Goal: Information Seeking & Learning: Learn about a topic

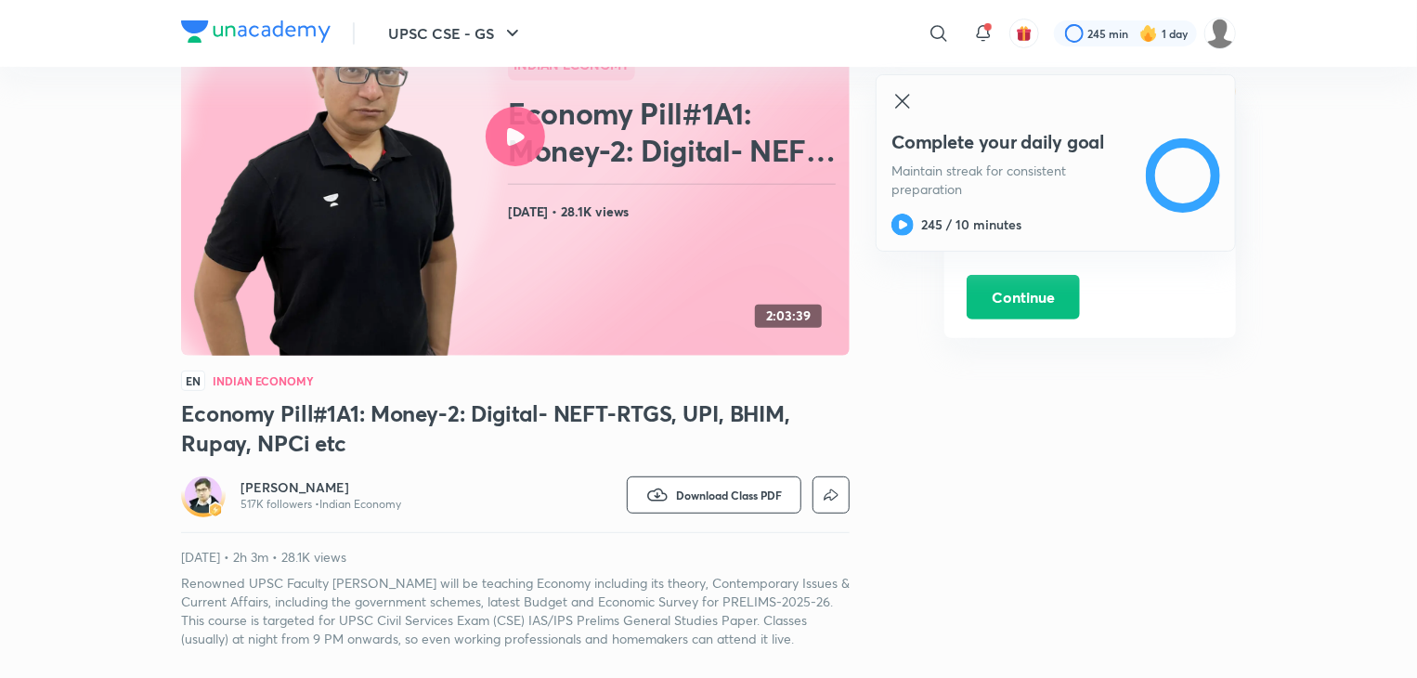
scroll to position [175, 0]
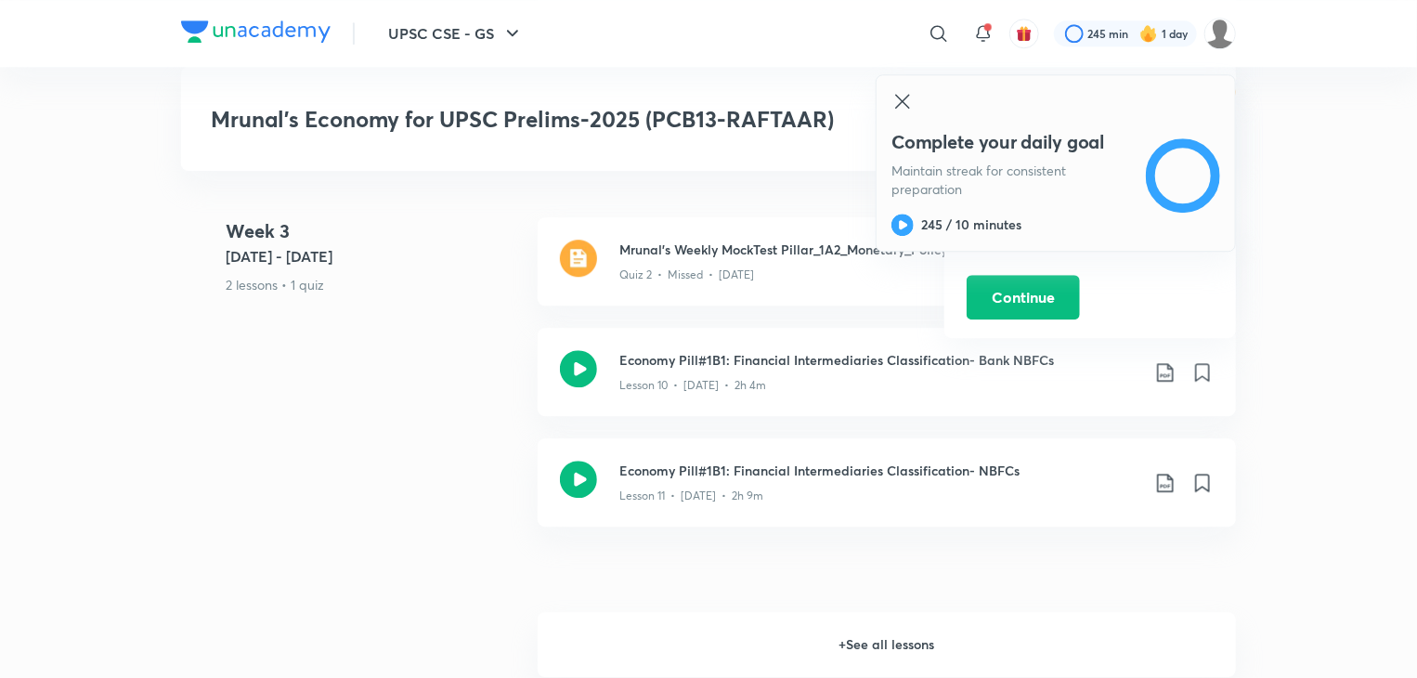
scroll to position [2489, 0]
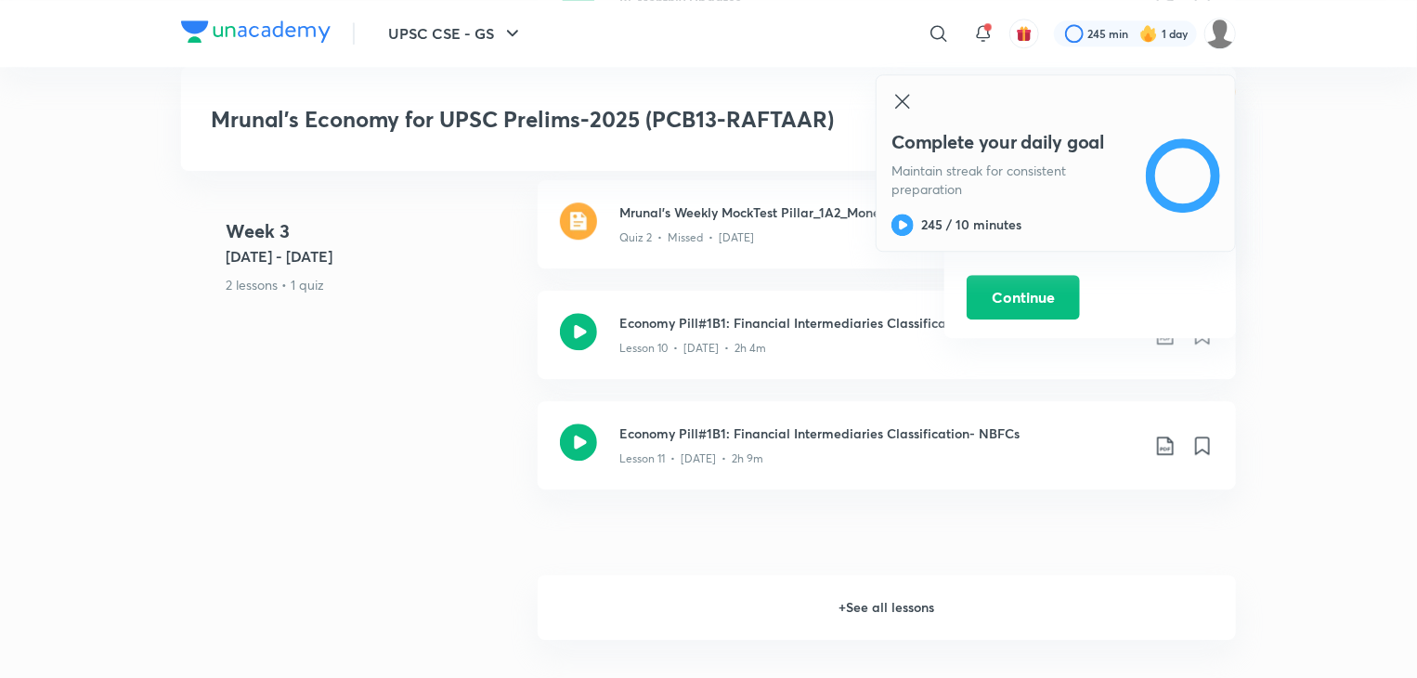
click at [870, 586] on h6 "+ See all lessons" at bounding box center [887, 607] width 698 height 65
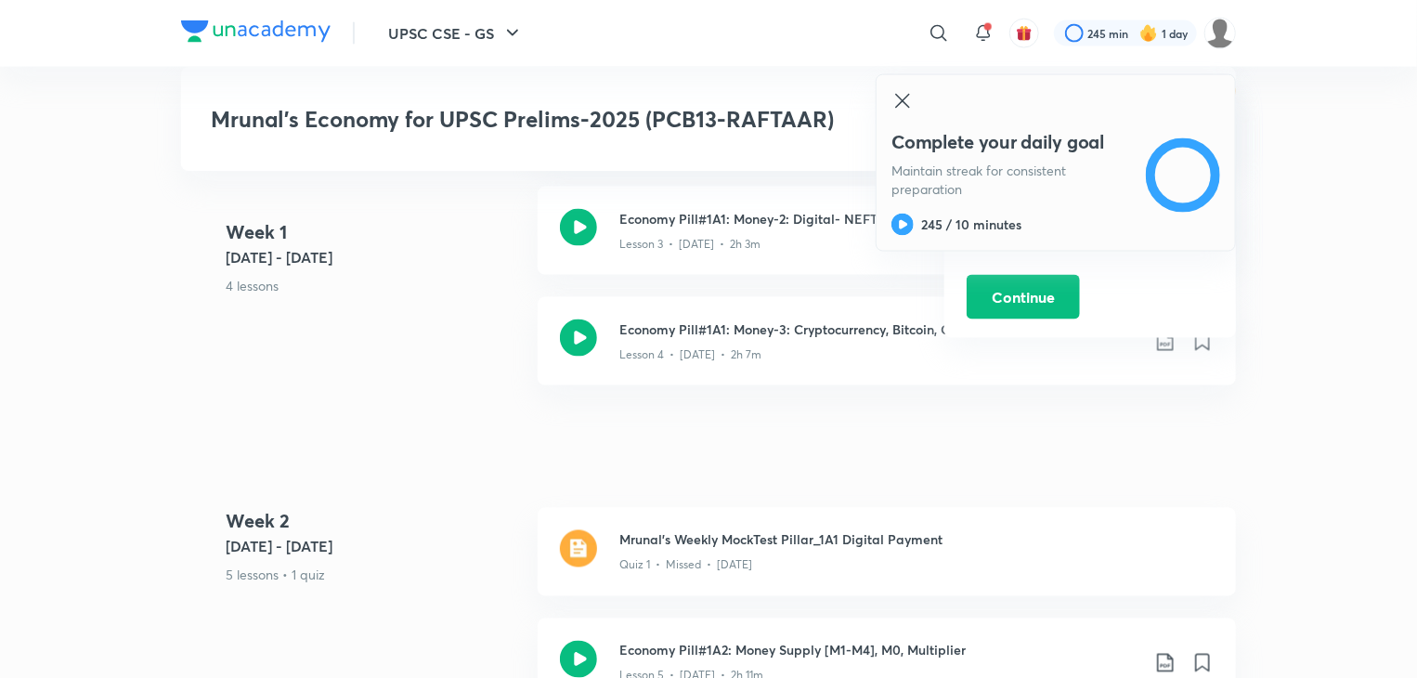
scroll to position [1337, 0]
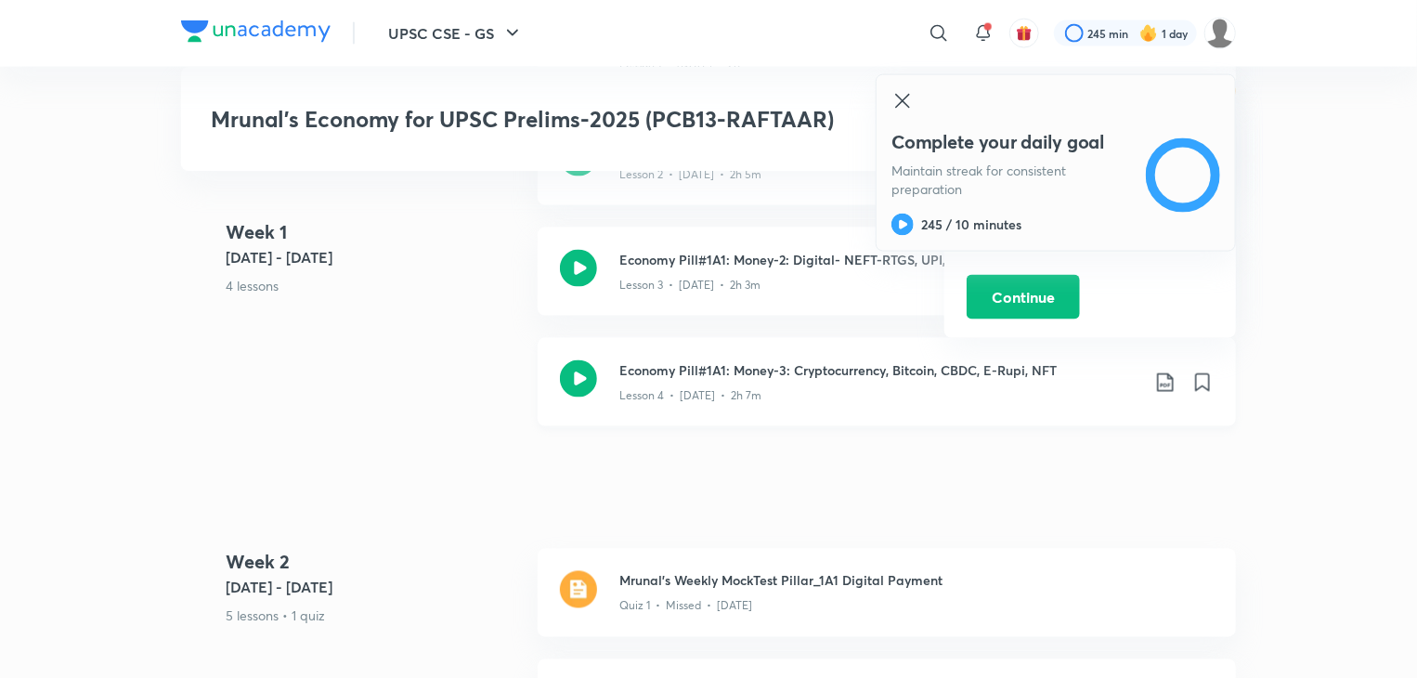
click at [581, 365] on icon at bounding box center [578, 378] width 37 height 37
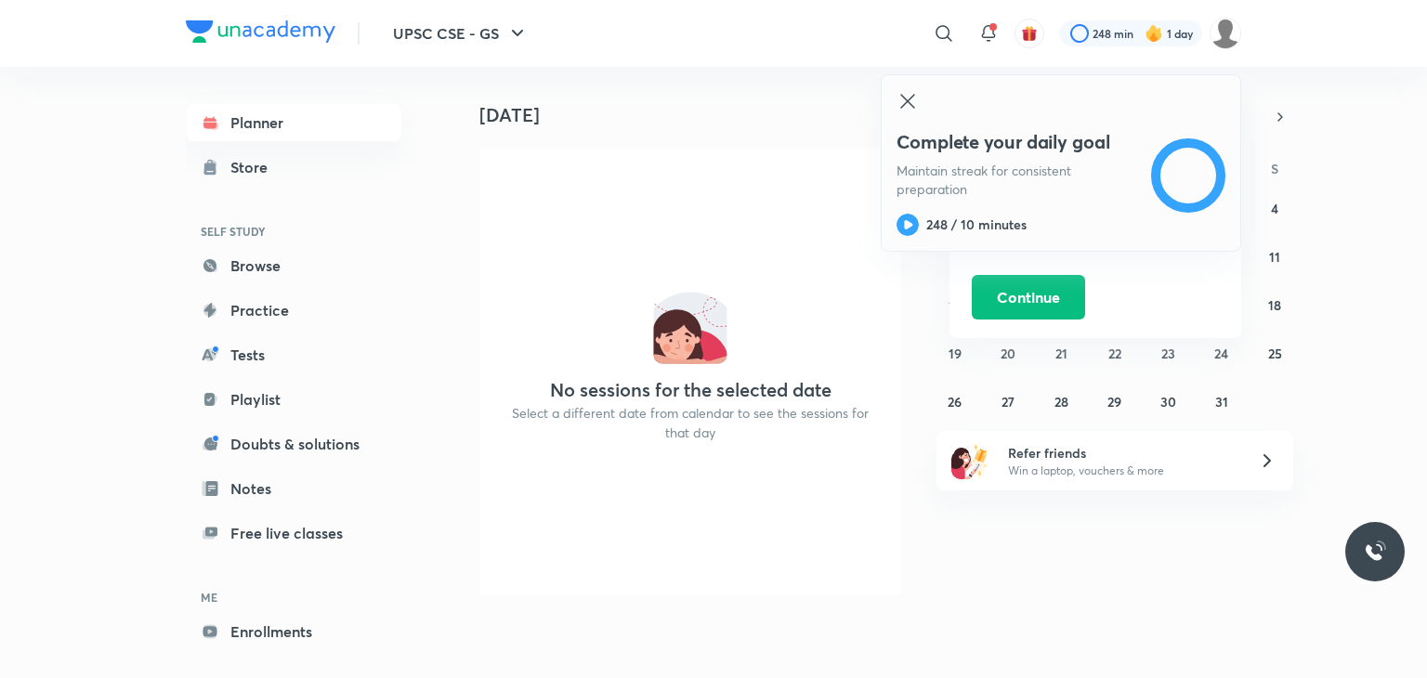
click at [899, 91] on icon at bounding box center [907, 101] width 22 height 22
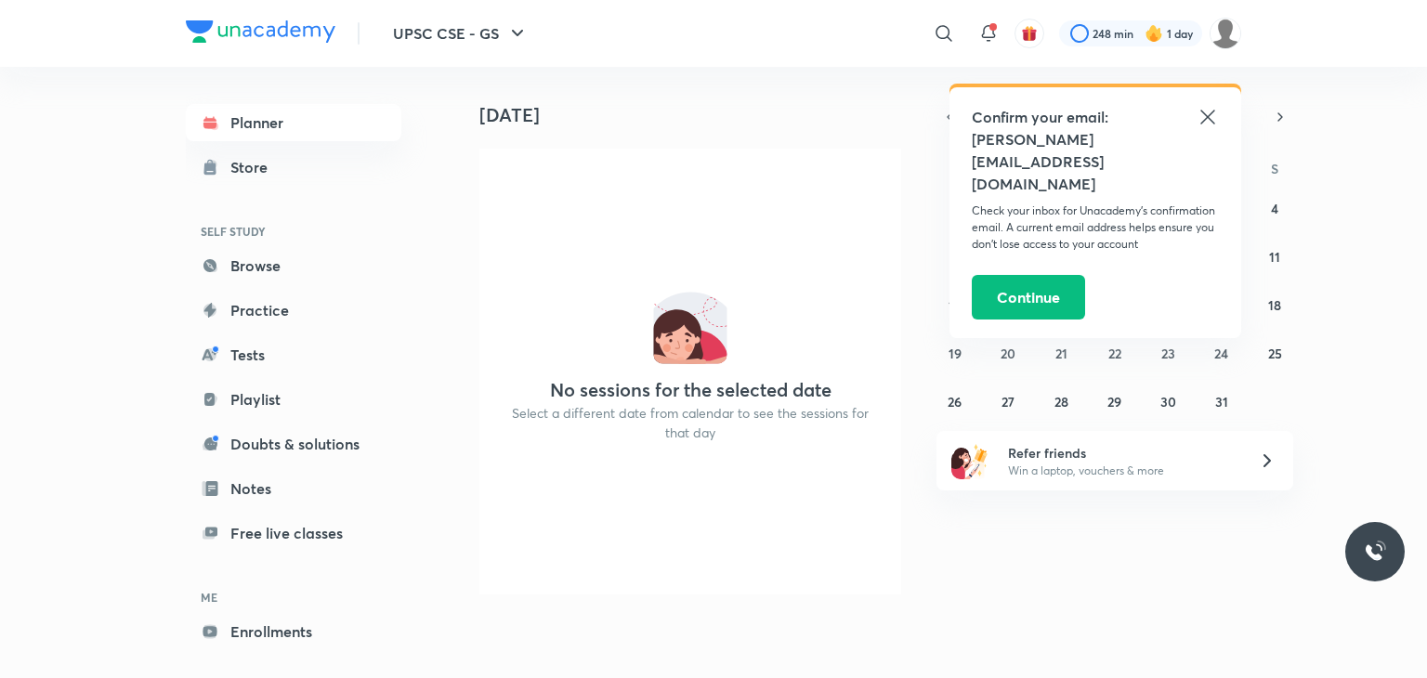
click at [1206, 106] on icon at bounding box center [1207, 117] width 22 height 22
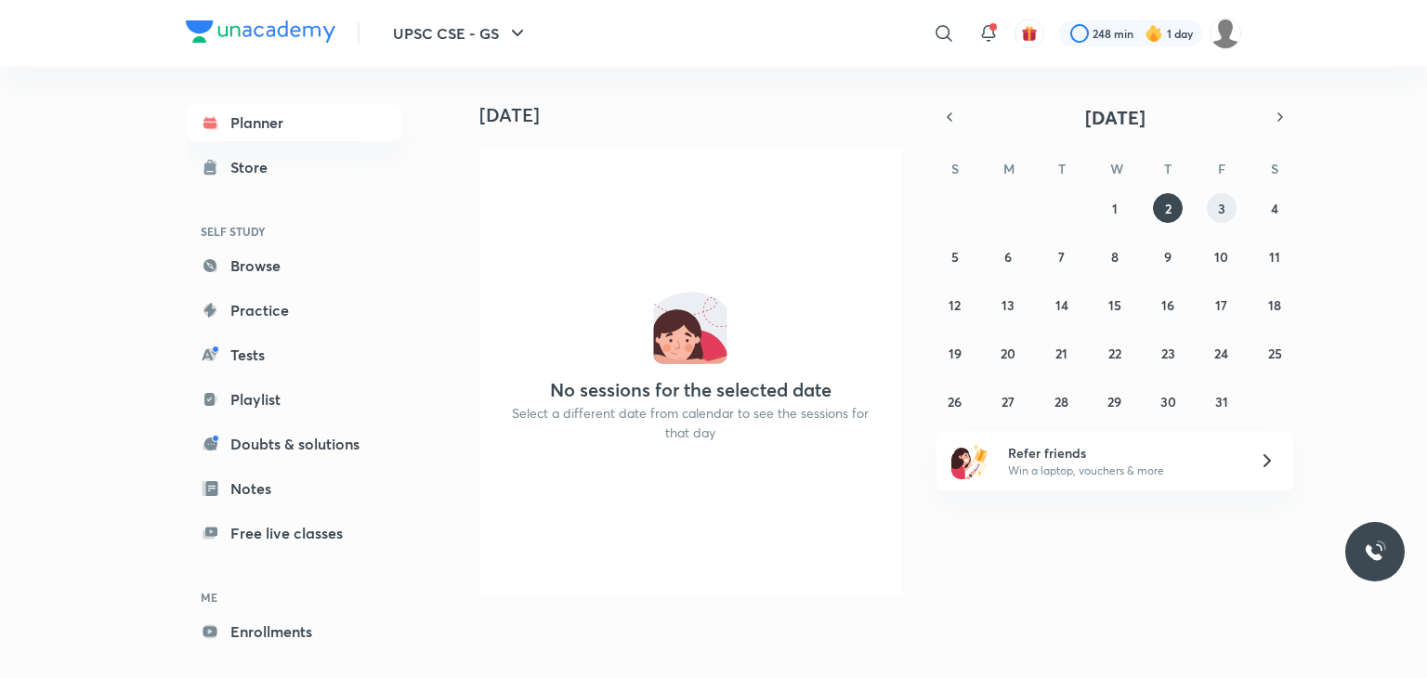
click at [1218, 206] on abbr "3" at bounding box center [1221, 209] width 7 height 18
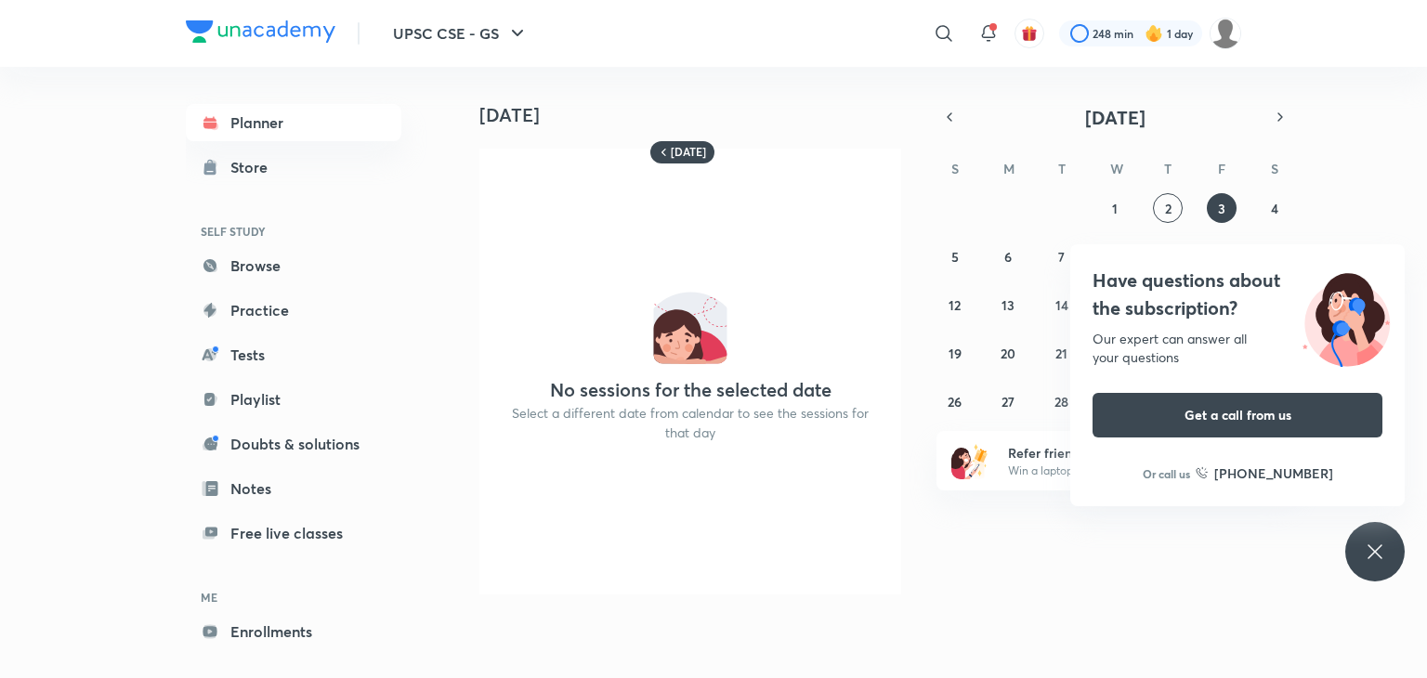
click at [1375, 542] on icon at bounding box center [1374, 552] width 22 height 22
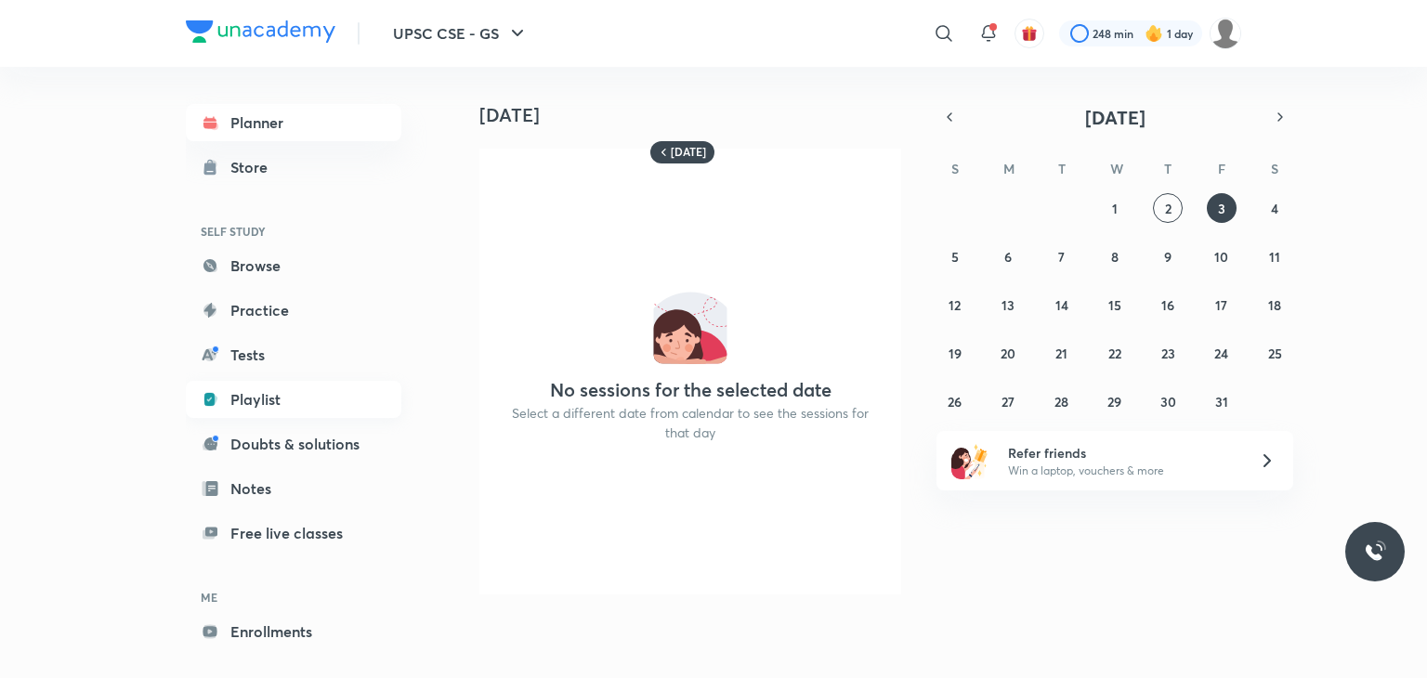
click at [256, 401] on link "Playlist" at bounding box center [293, 399] width 215 height 37
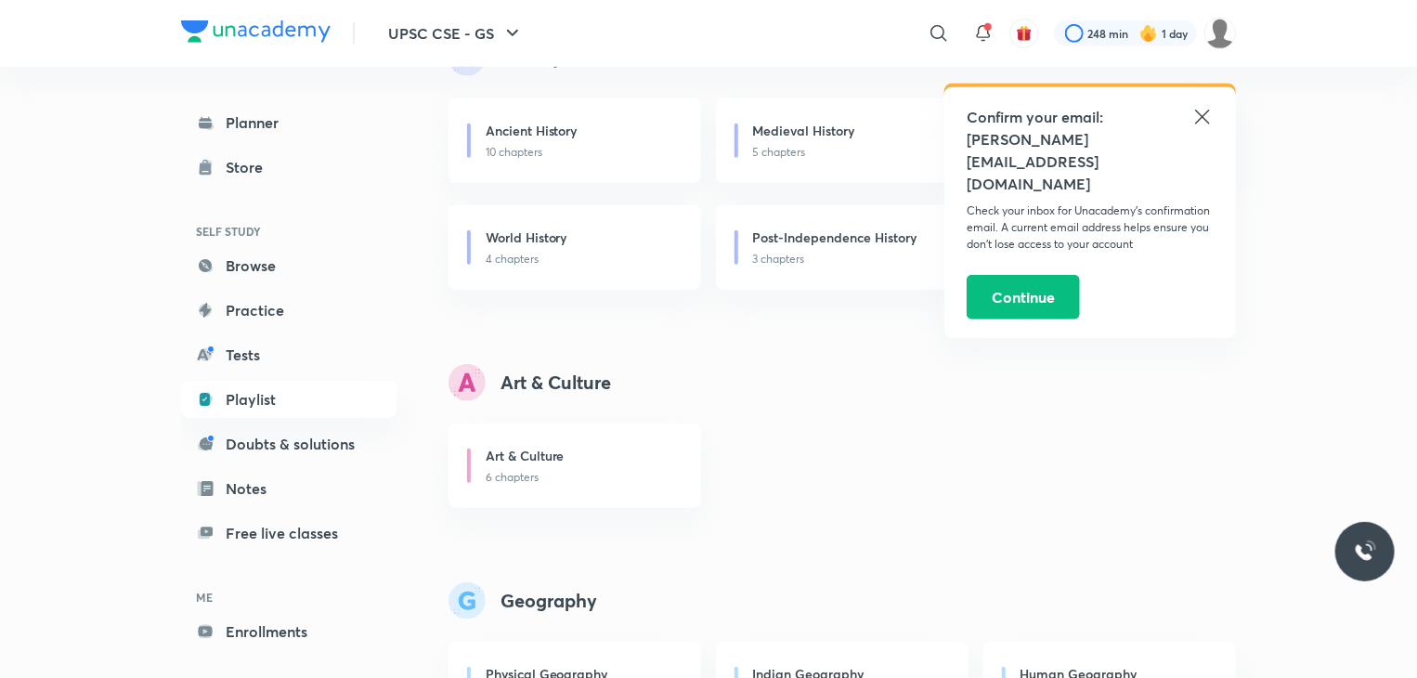
scroll to position [594, 0]
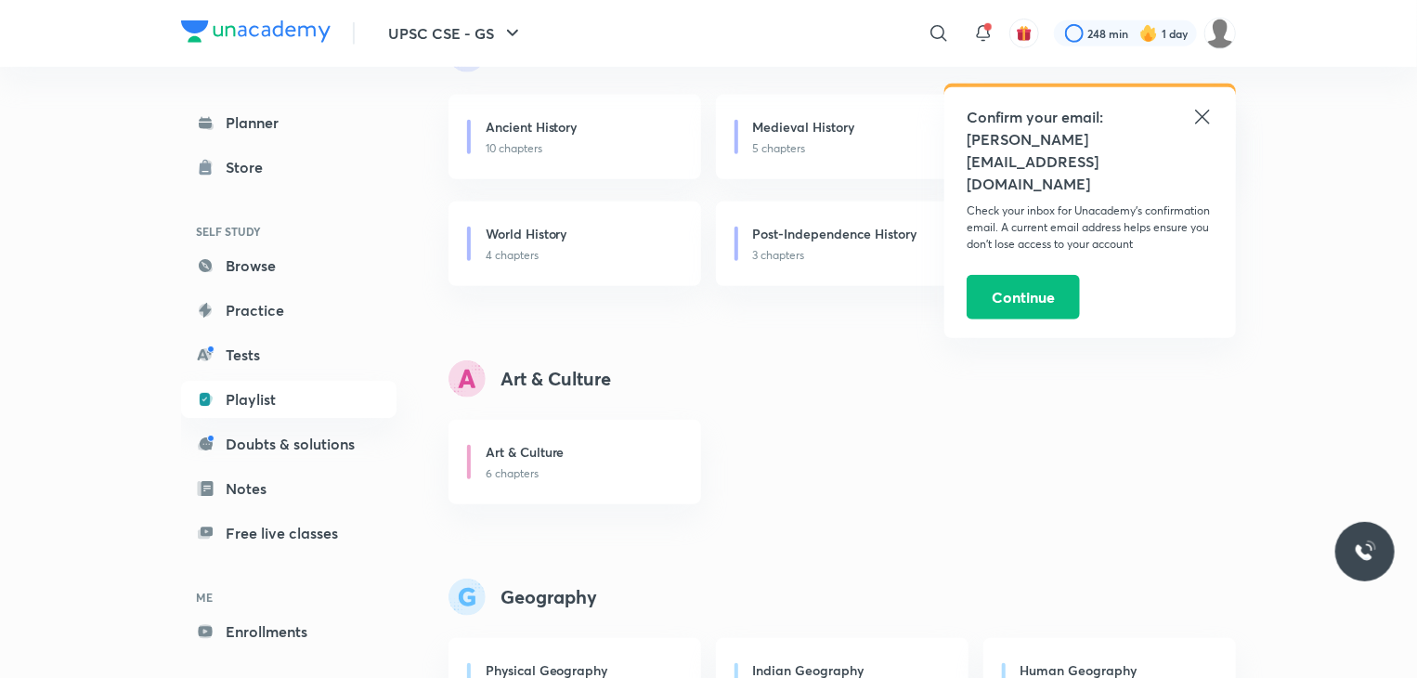
click at [1197, 114] on icon at bounding box center [1203, 117] width 22 height 22
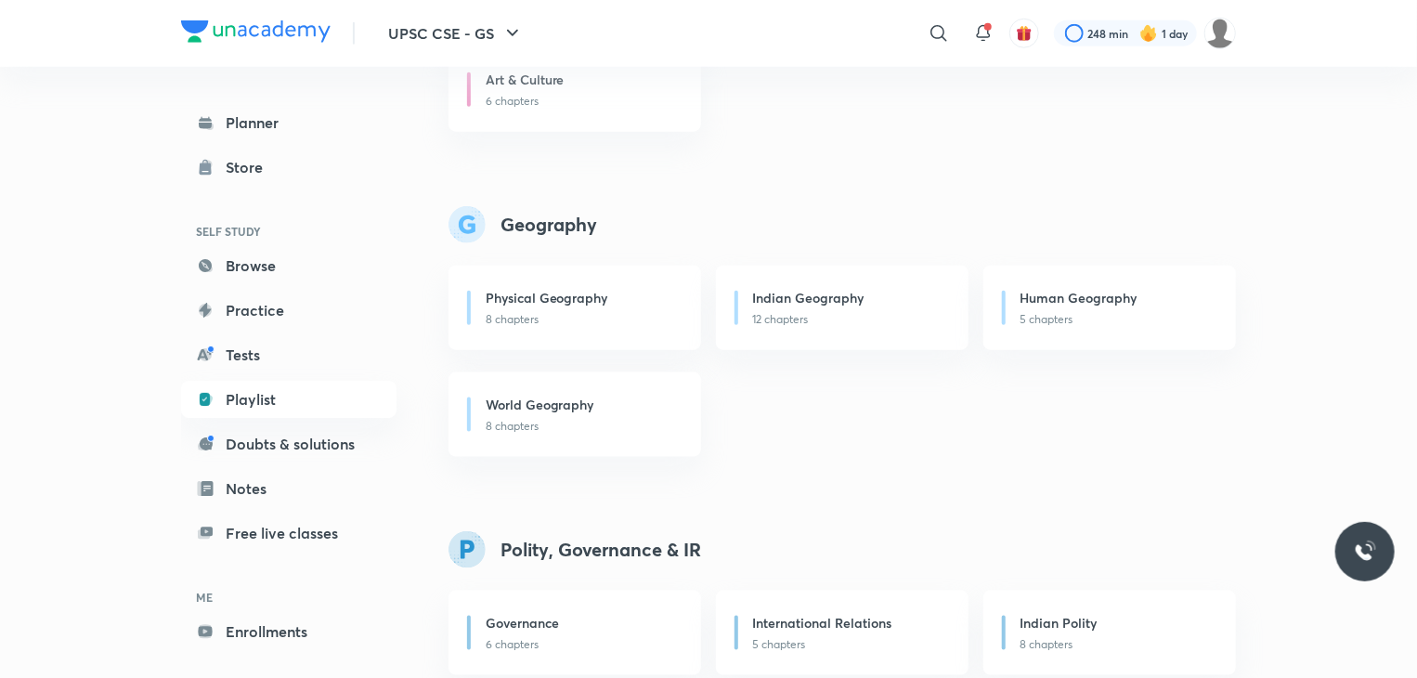
scroll to position [1003, 0]
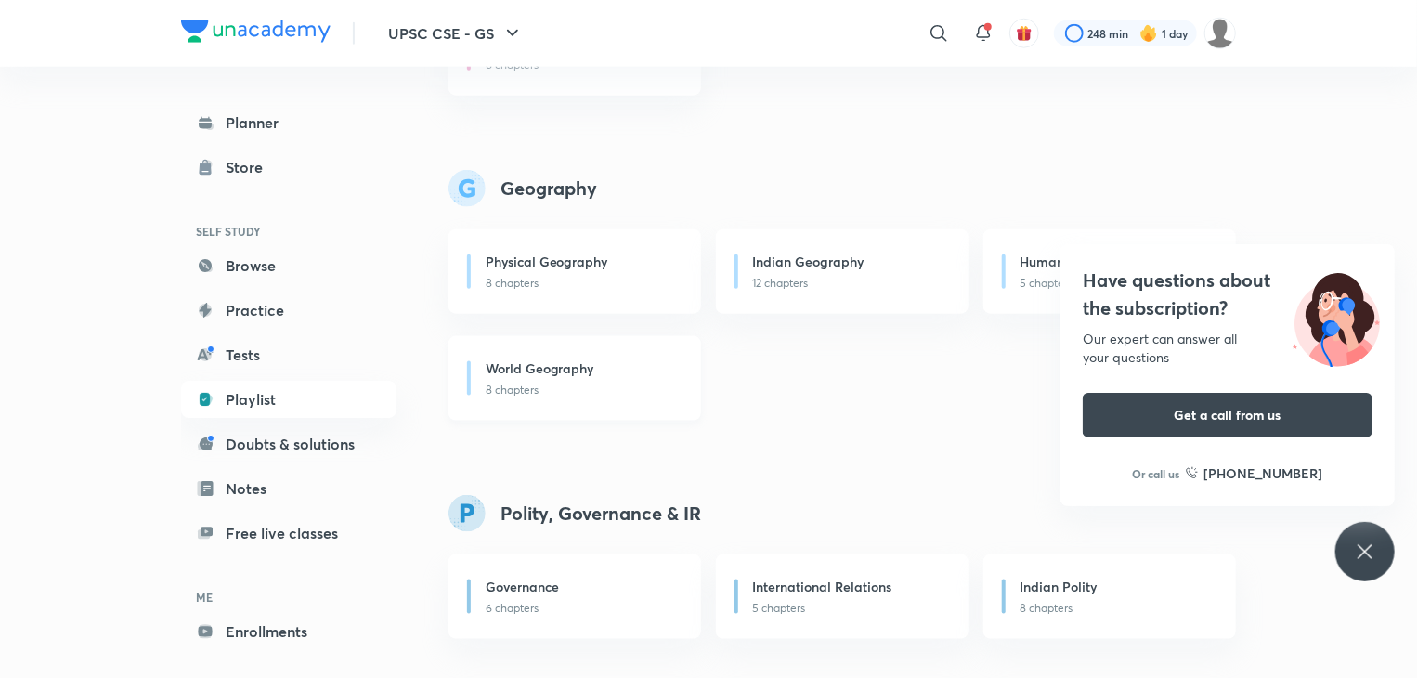
click at [557, 378] on div "World Geography" at bounding box center [582, 370] width 193 height 23
click at [1371, 544] on icon at bounding box center [1365, 552] width 22 height 22
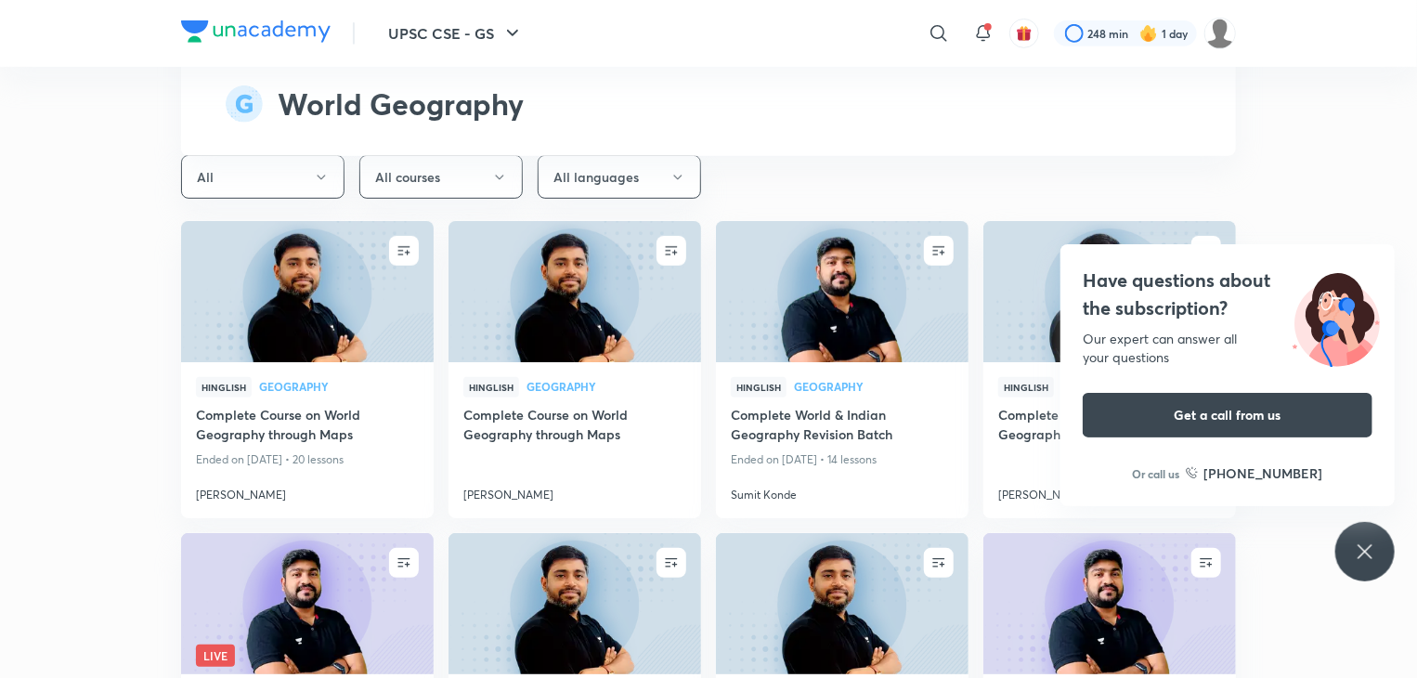
scroll to position [3938, 0]
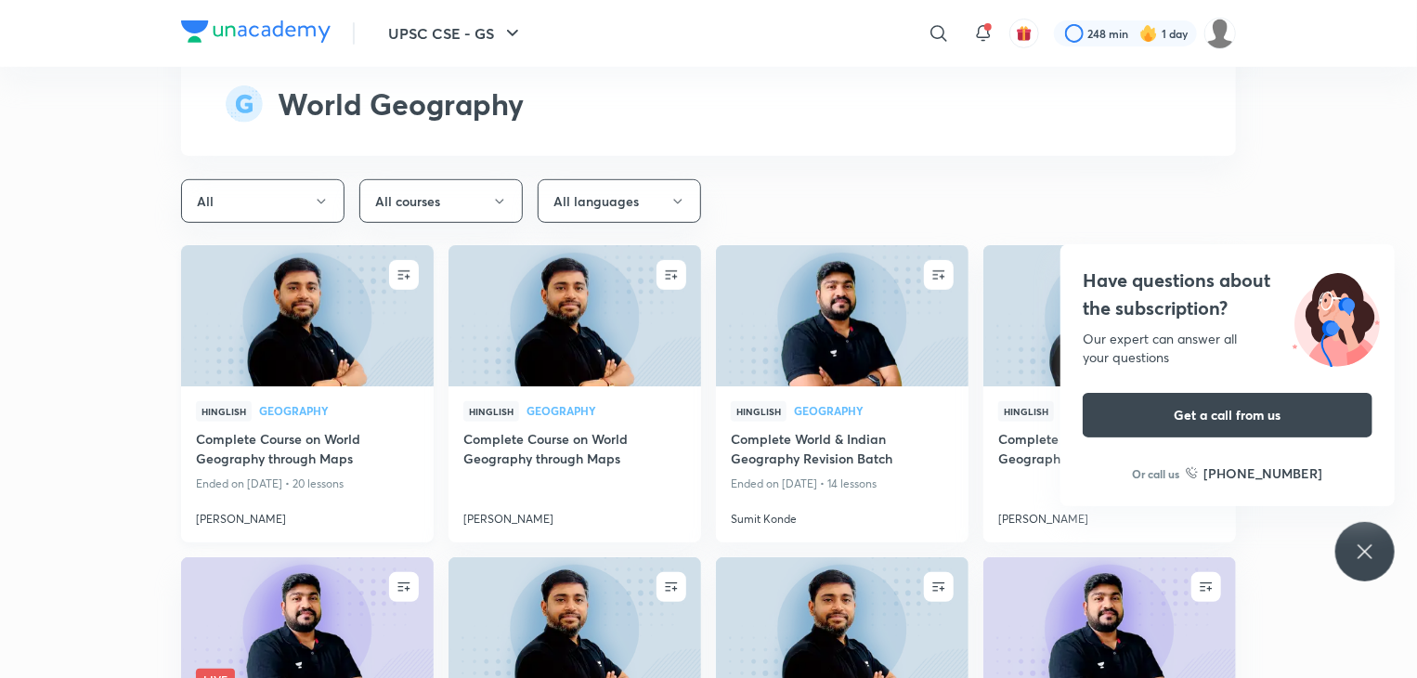
click at [306, 429] on h4 "Complete Course on World Geography through Maps" at bounding box center [307, 450] width 223 height 43
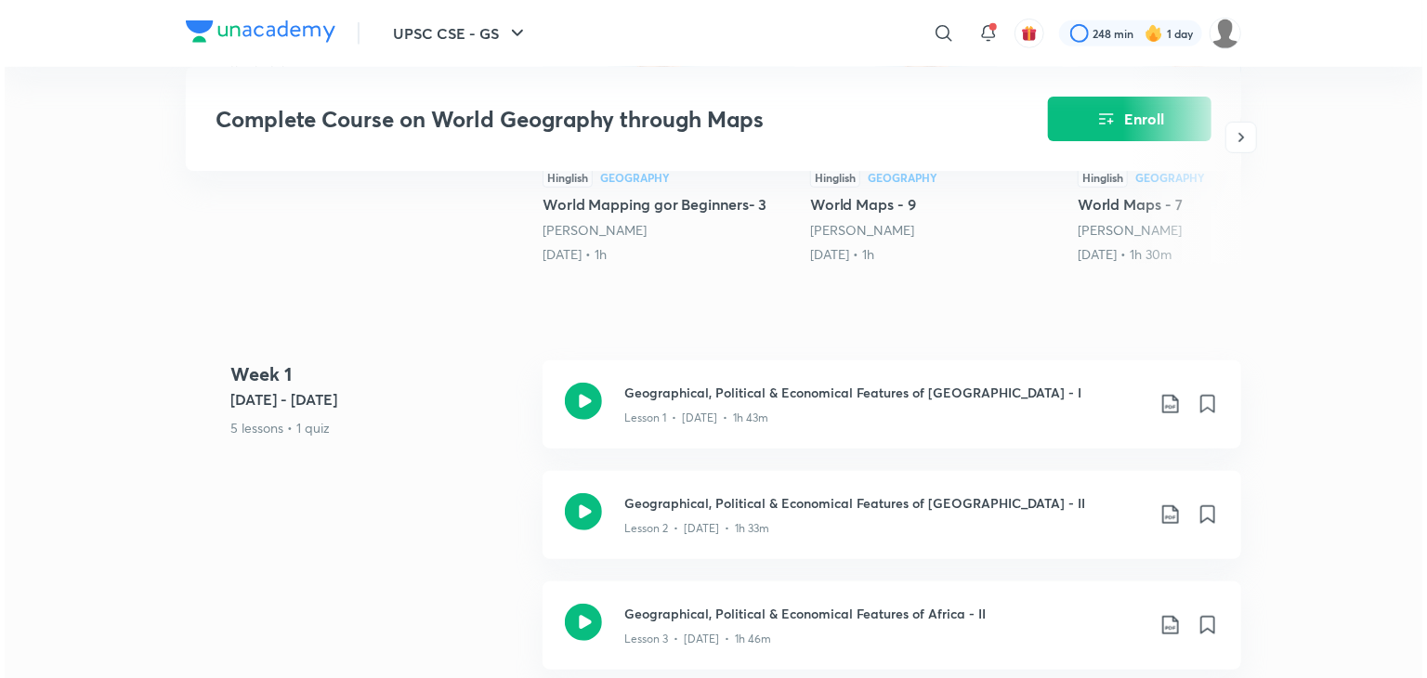
scroll to position [594, 0]
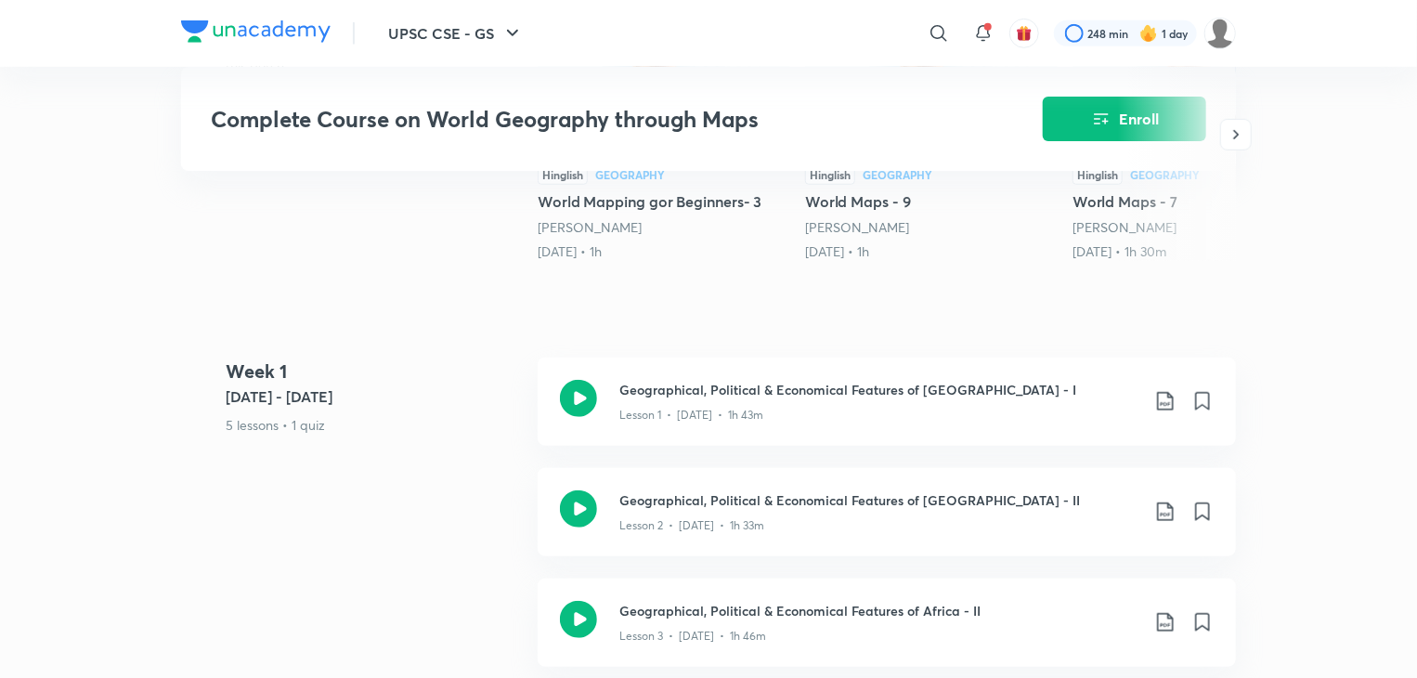
click at [1180, 124] on div at bounding box center [1176, 134] width 119 height 253
click at [1086, 110] on button "Enroll" at bounding box center [1124, 117] width 163 height 45
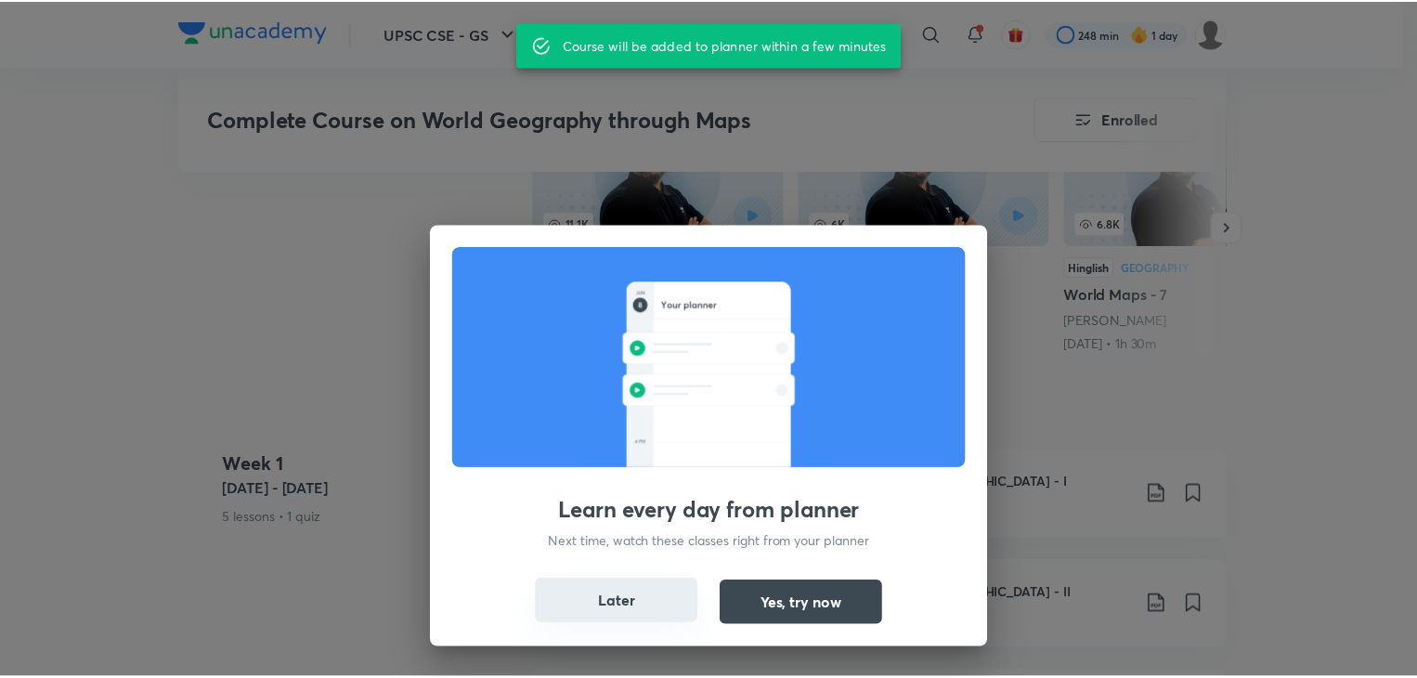
scroll to position [687, 0]
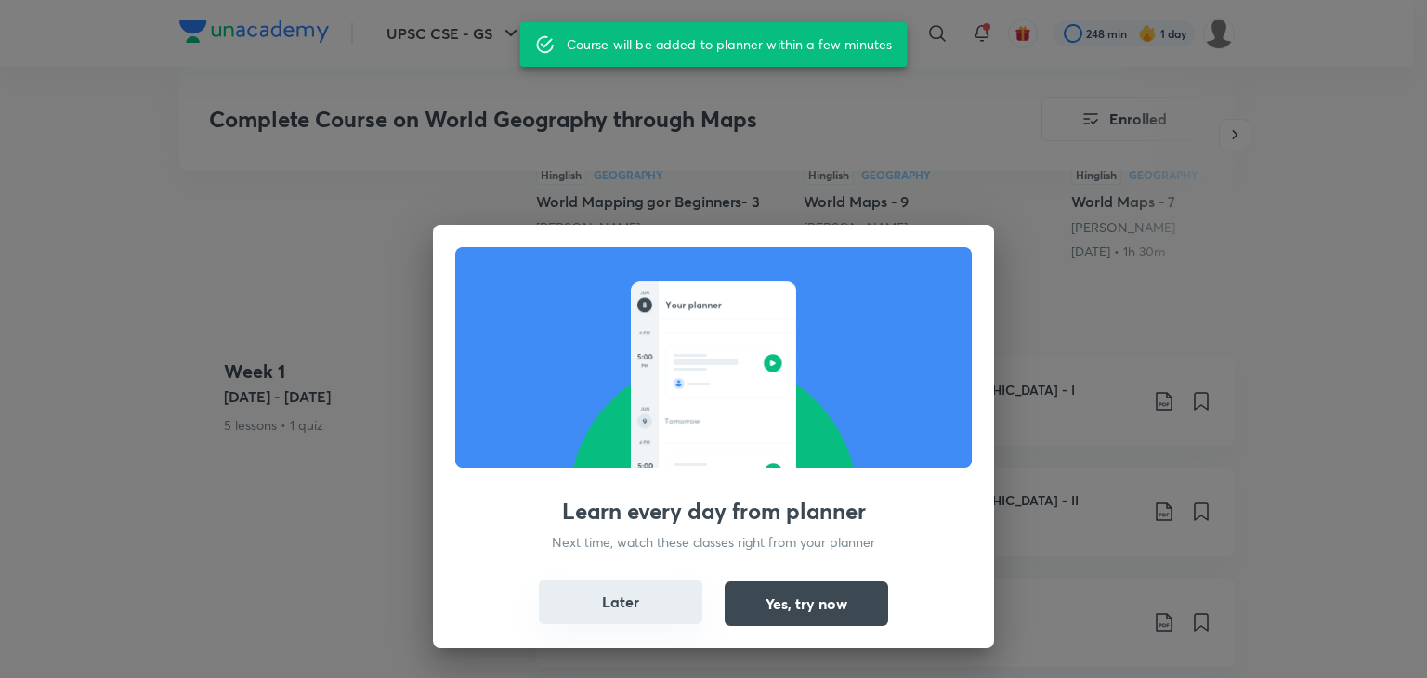
click at [648, 594] on button "Later" at bounding box center [620, 602] width 163 height 45
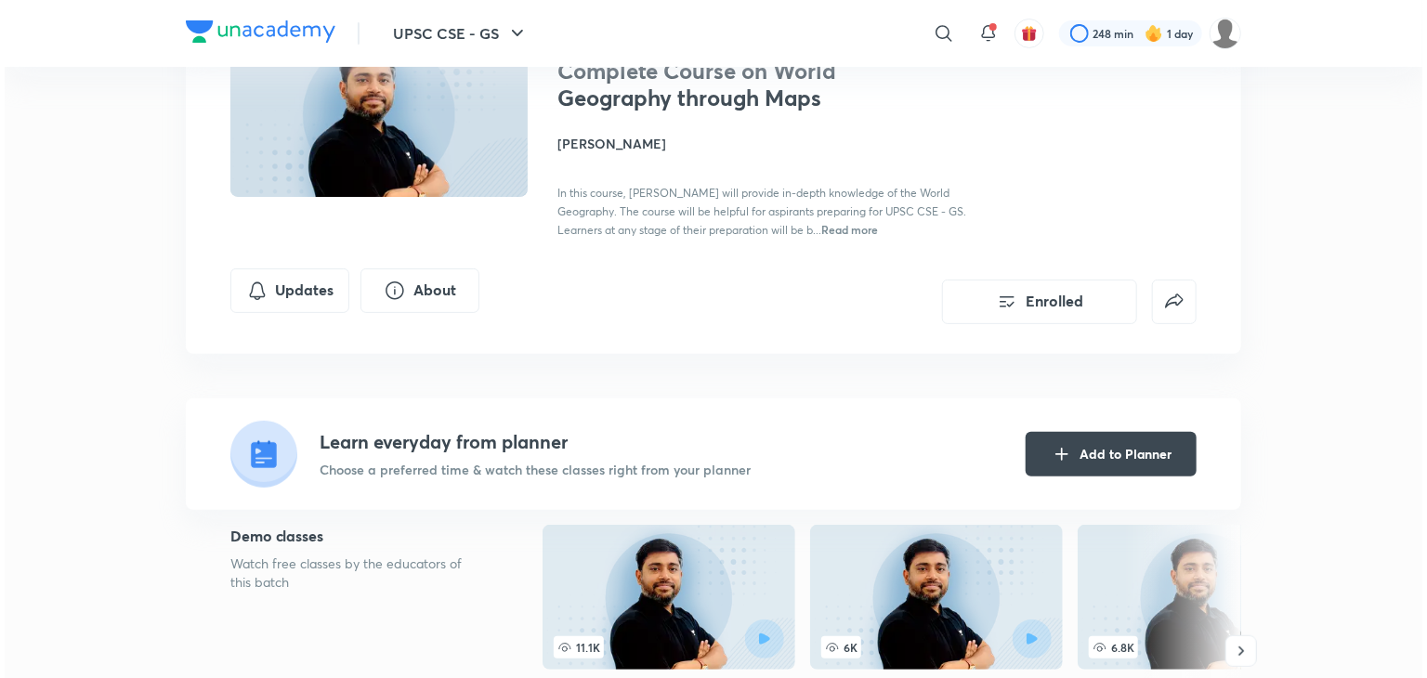
scroll to position [167, 0]
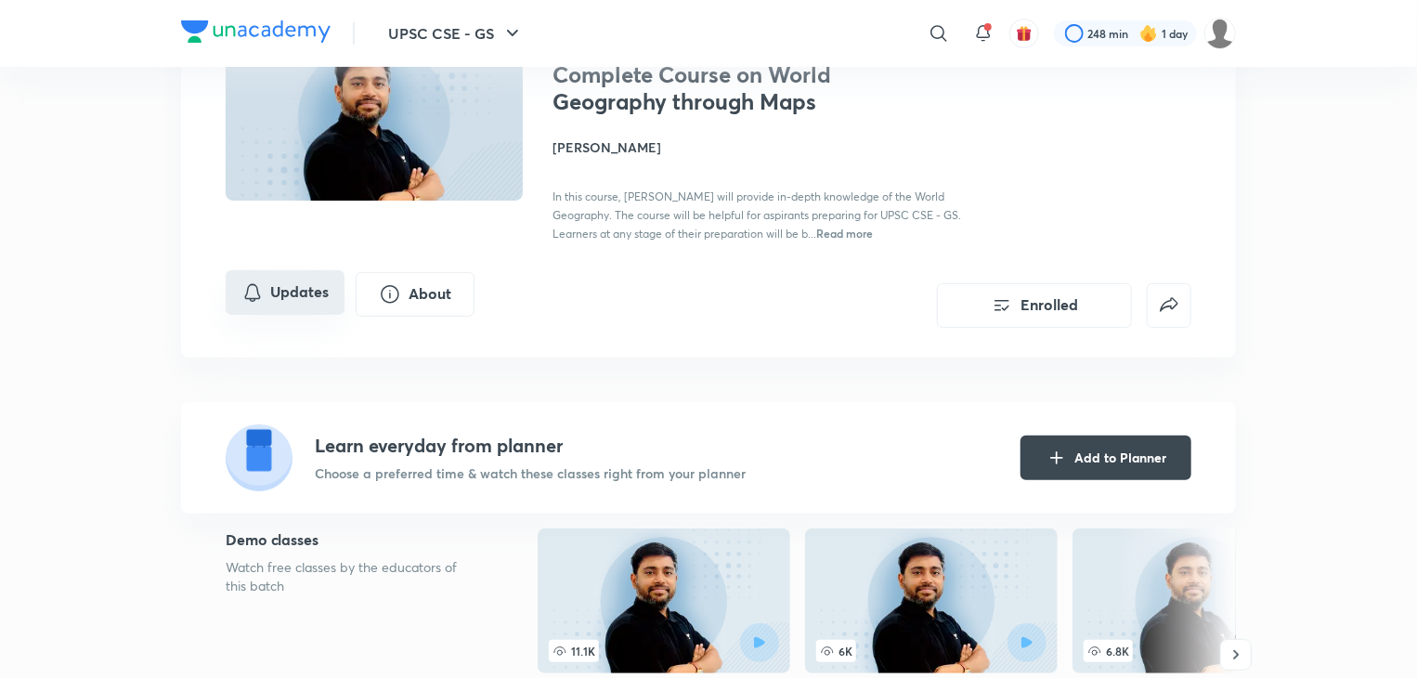
click at [287, 306] on button "Updates" at bounding box center [285, 292] width 119 height 45
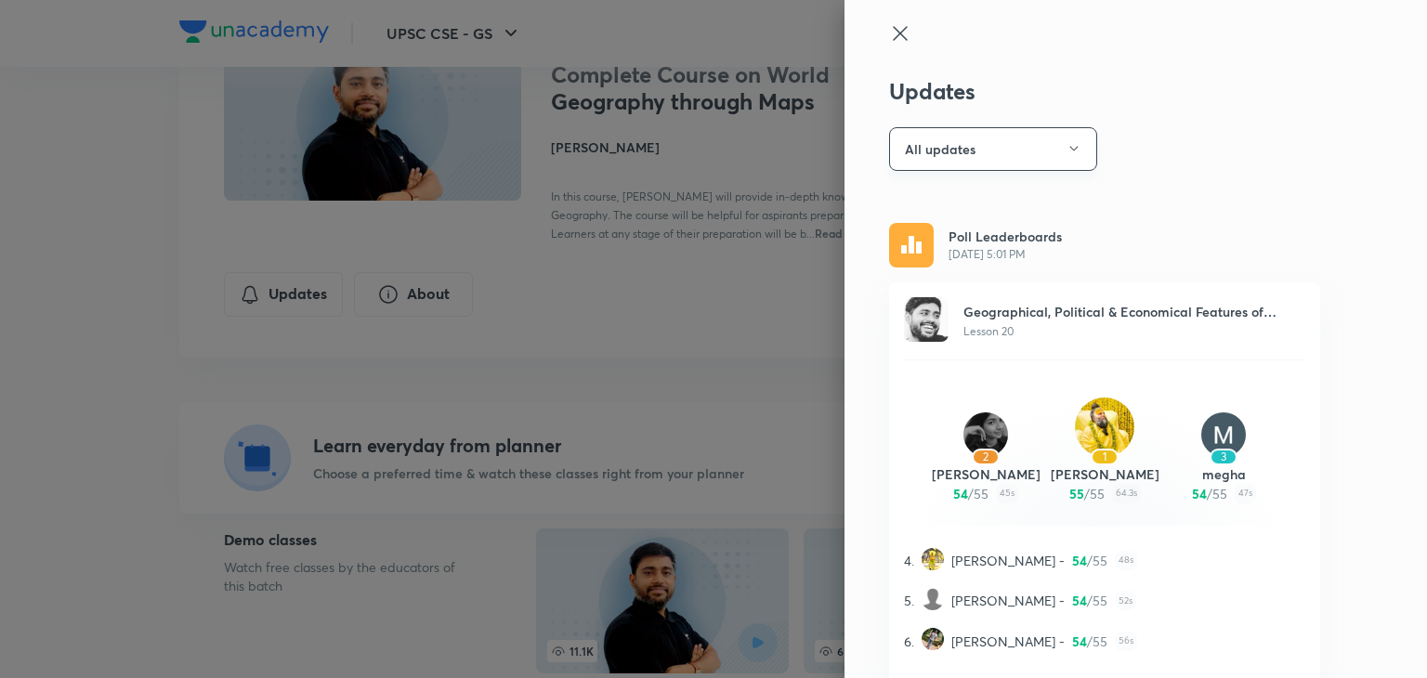
click at [990, 150] on button "All updates" at bounding box center [993, 149] width 208 height 44
click at [932, 233] on span "Attachments" at bounding box center [983, 239] width 192 height 20
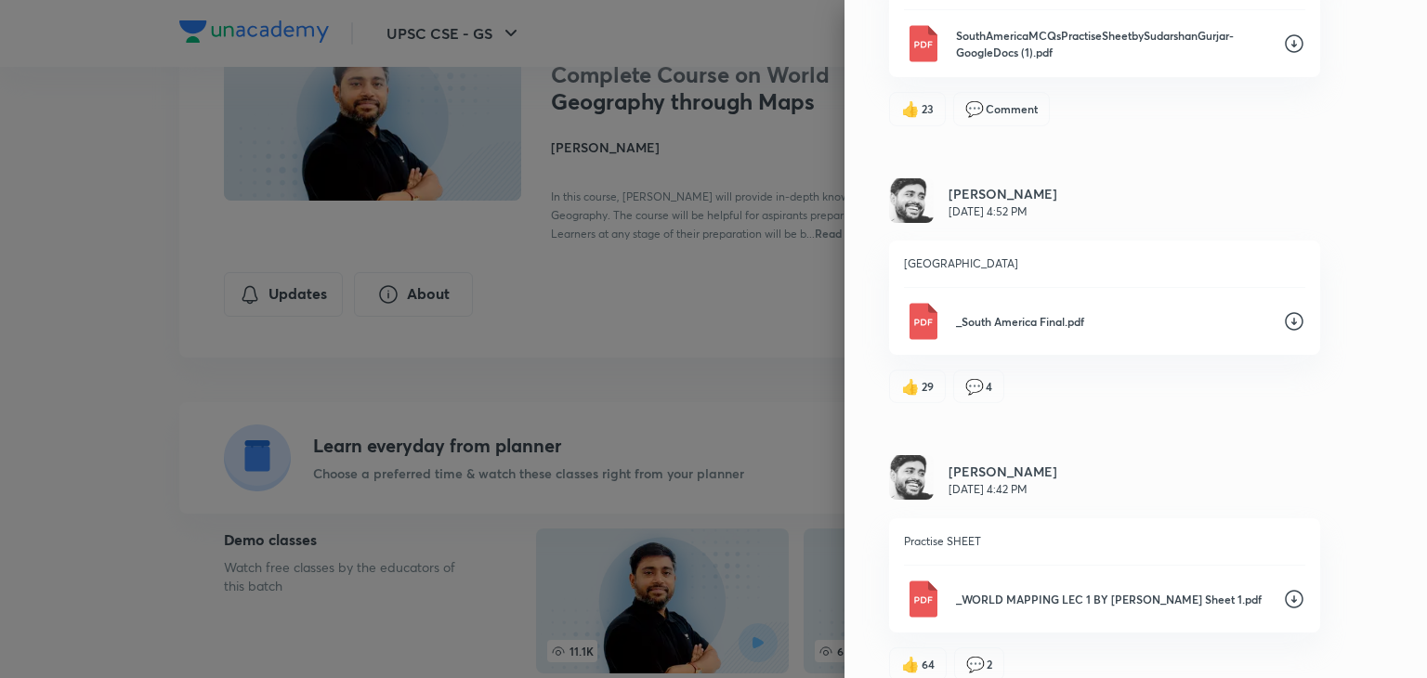
scroll to position [2107, 0]
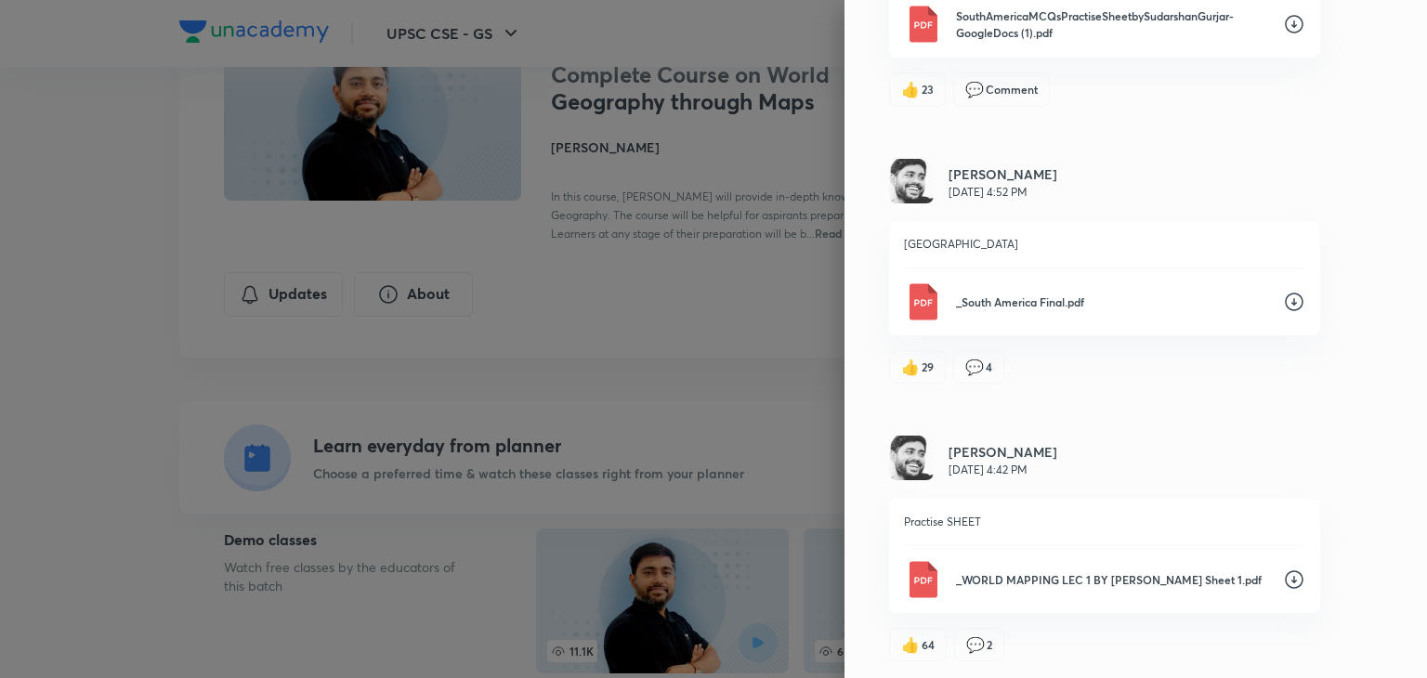
click at [1235, 571] on p "_WORLD MAPPING LEC 1 BY Sudarshan Gurjar Practise Sheet 1.pdf" at bounding box center [1112, 579] width 312 height 17
click at [1283, 302] on icon at bounding box center [1294, 302] width 22 height 22
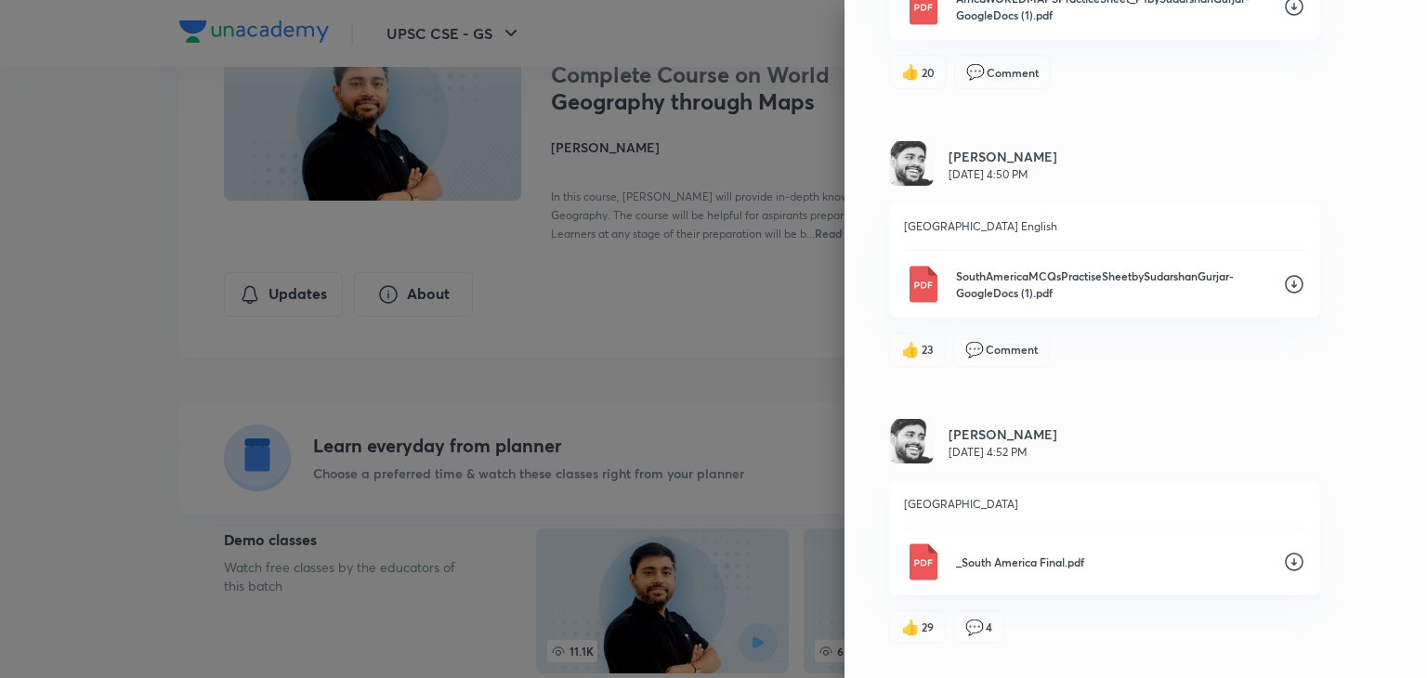
scroll to position [1810, 0]
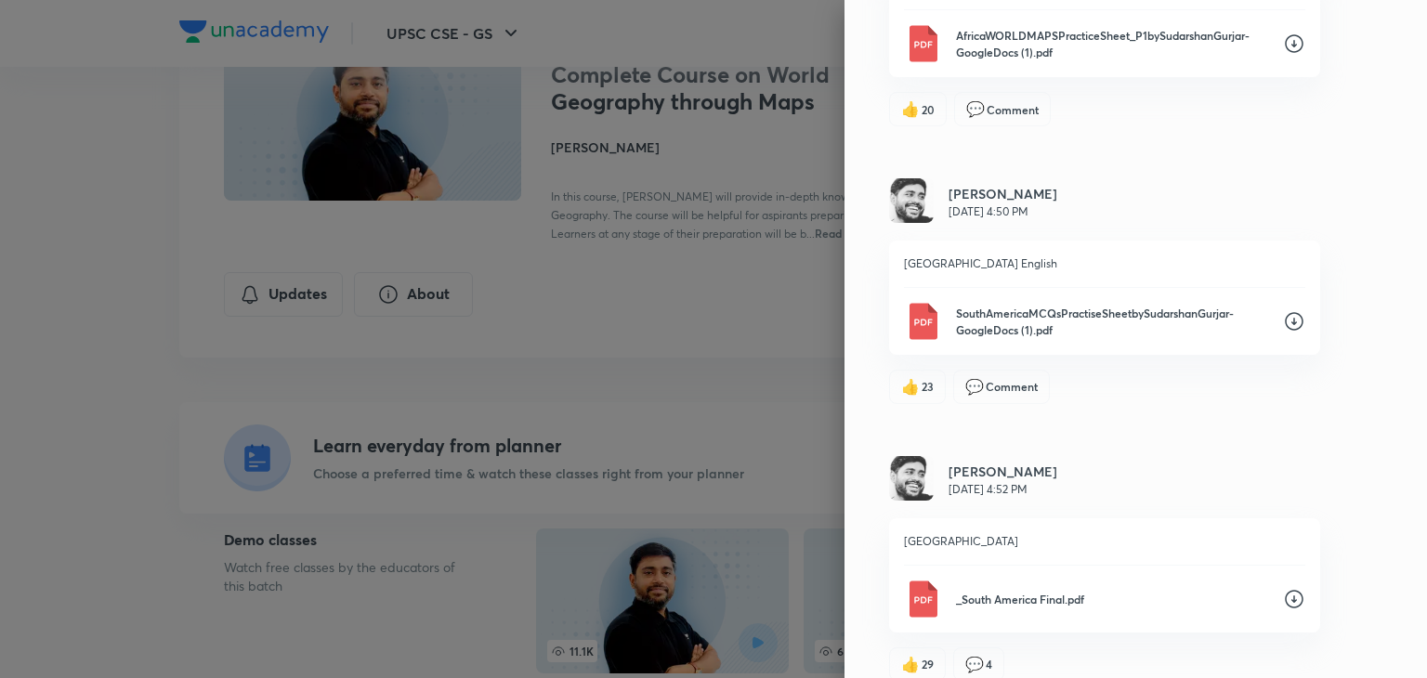
click at [1283, 310] on icon at bounding box center [1294, 321] width 22 height 22
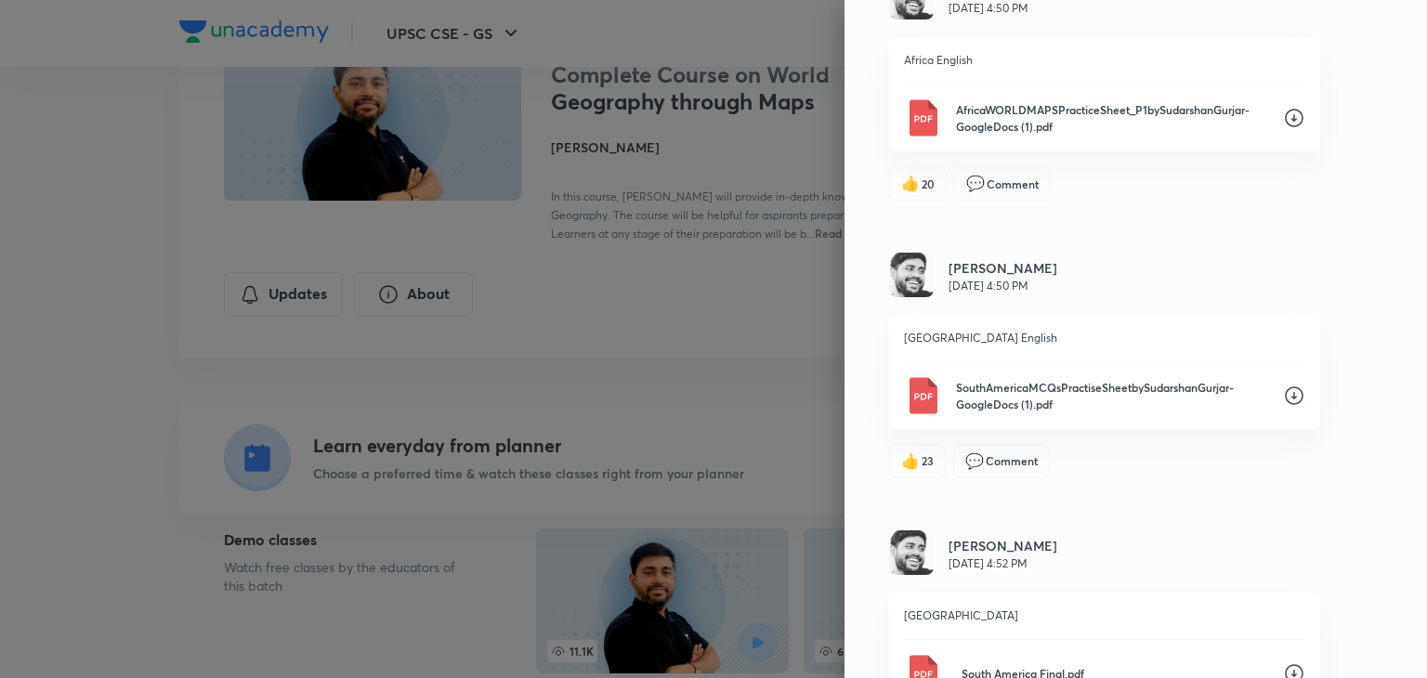
scroll to position [1699, 0]
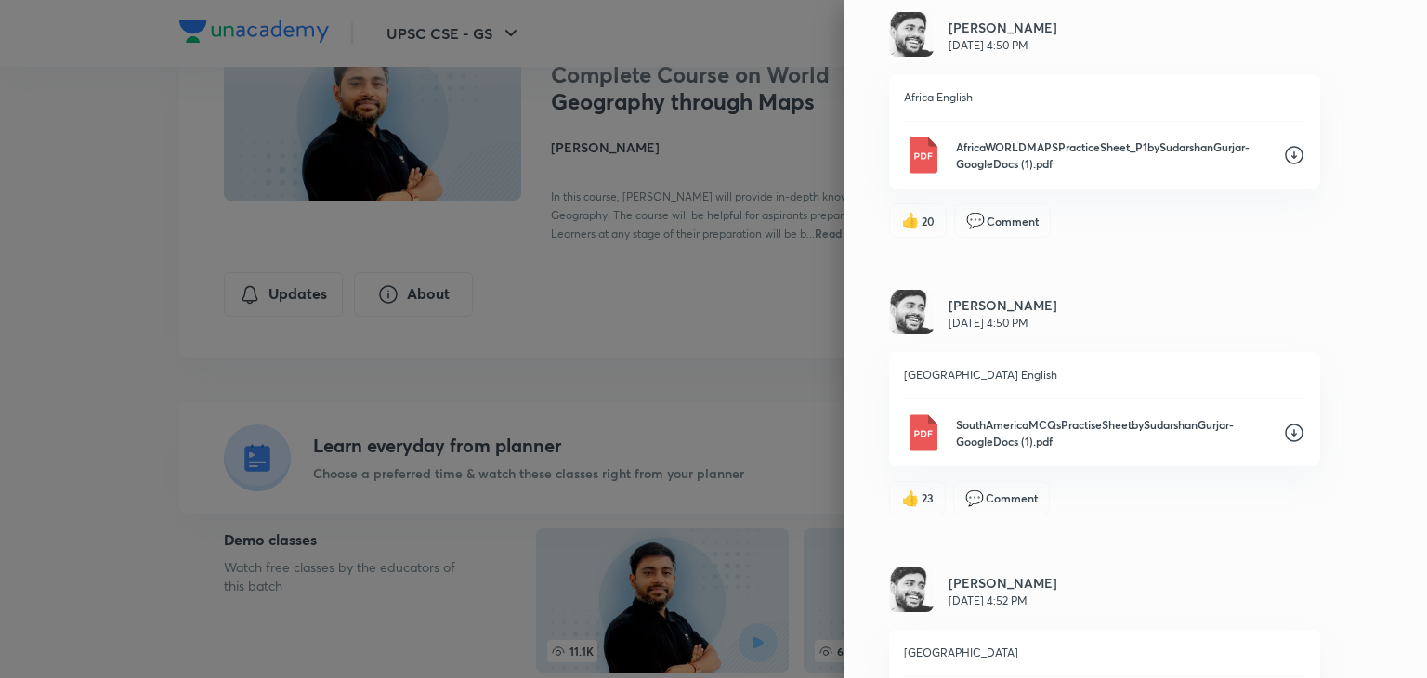
click at [1283, 150] on icon at bounding box center [1294, 155] width 22 height 22
click at [1268, 290] on div "Sudarshan Gurjar Jul 8, 4:50 PM" at bounding box center [1104, 313] width 431 height 47
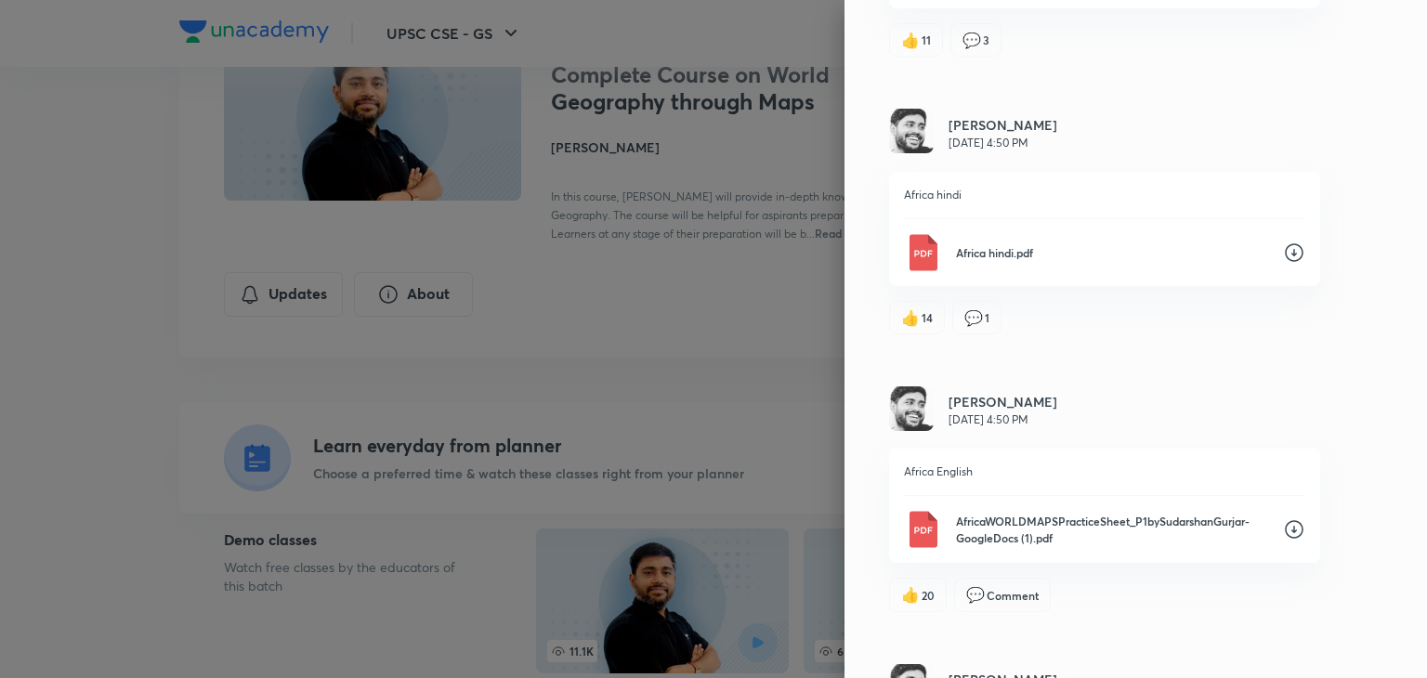
scroll to position [1290, 0]
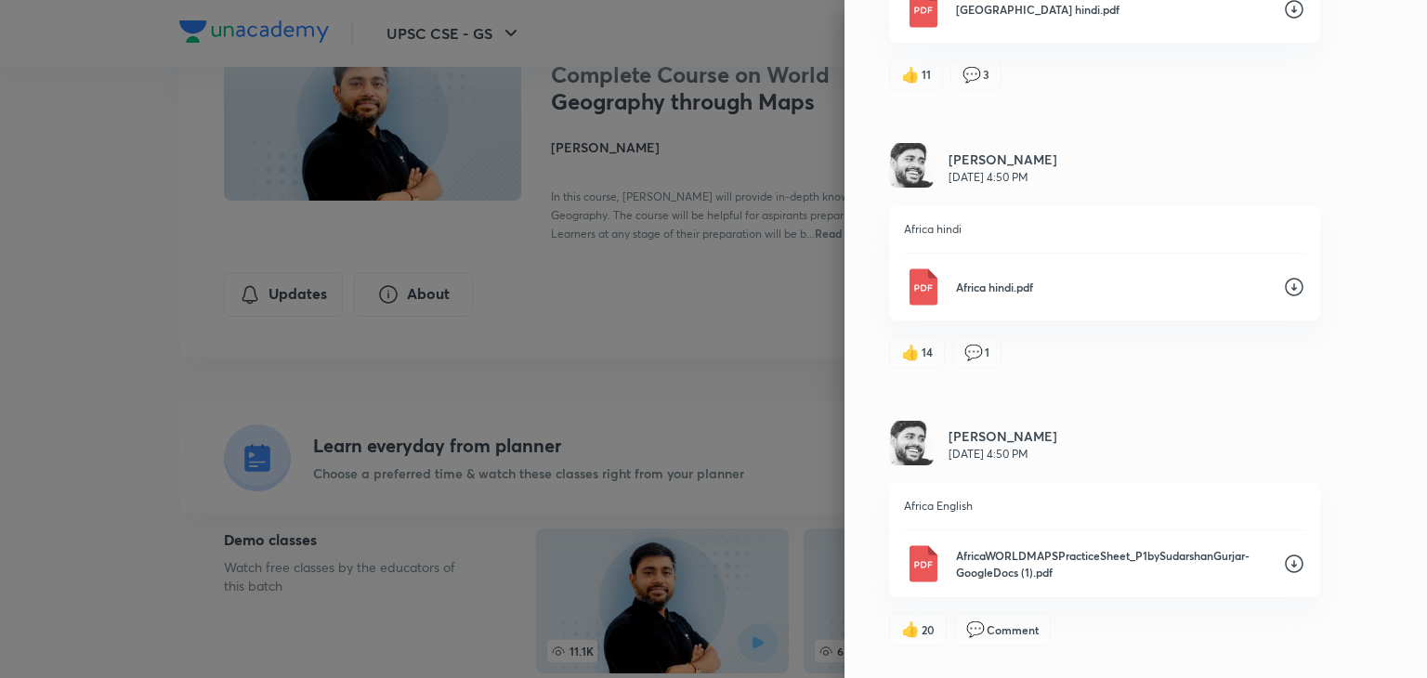
click at [1283, 287] on icon at bounding box center [1294, 287] width 22 height 22
click at [1193, 351] on div "👍 14 💬 1" at bounding box center [1104, 351] width 431 height 33
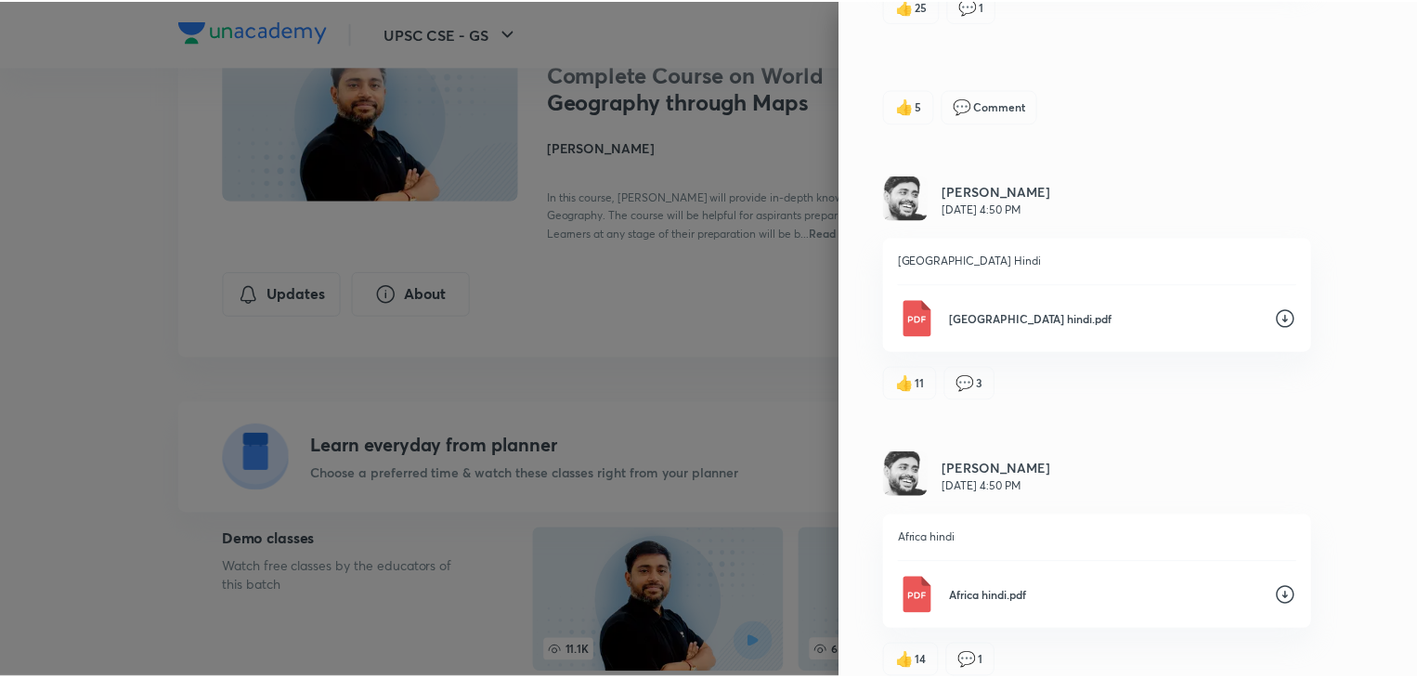
scroll to position [1003, 0]
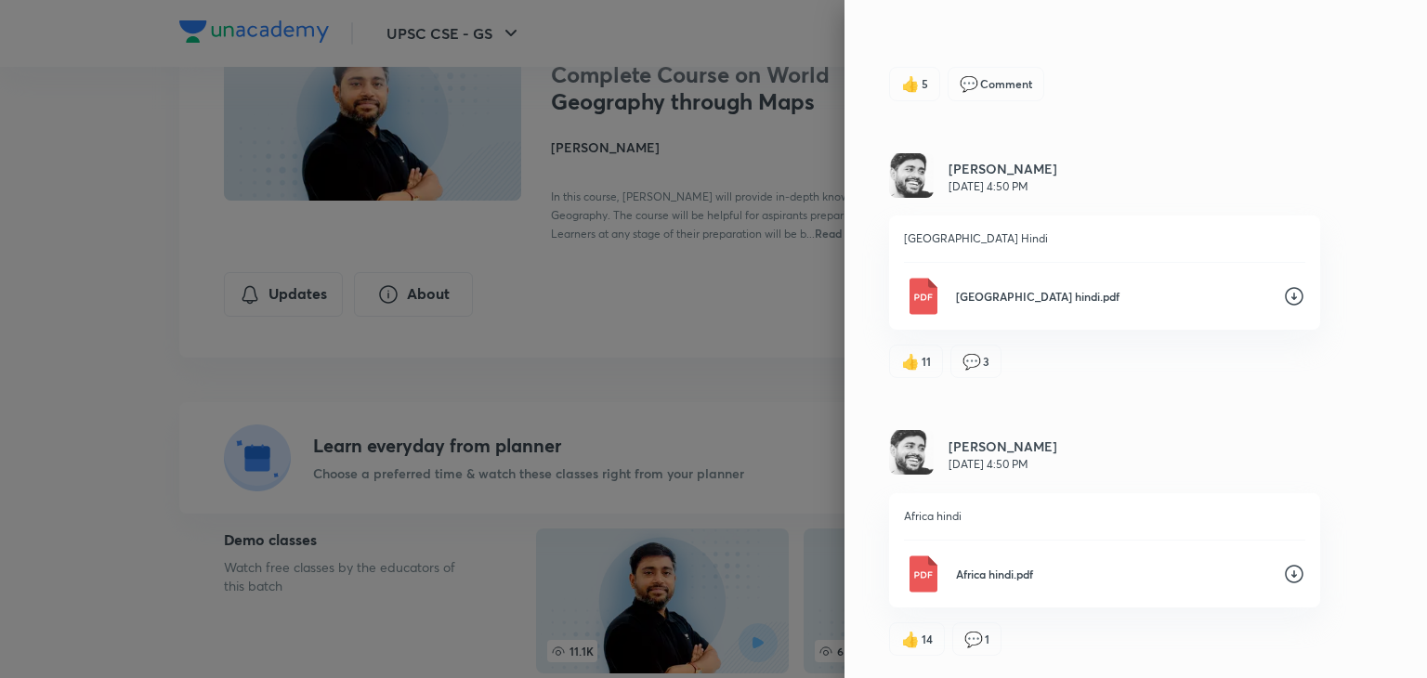
click at [668, 278] on div at bounding box center [713, 339] width 1427 height 678
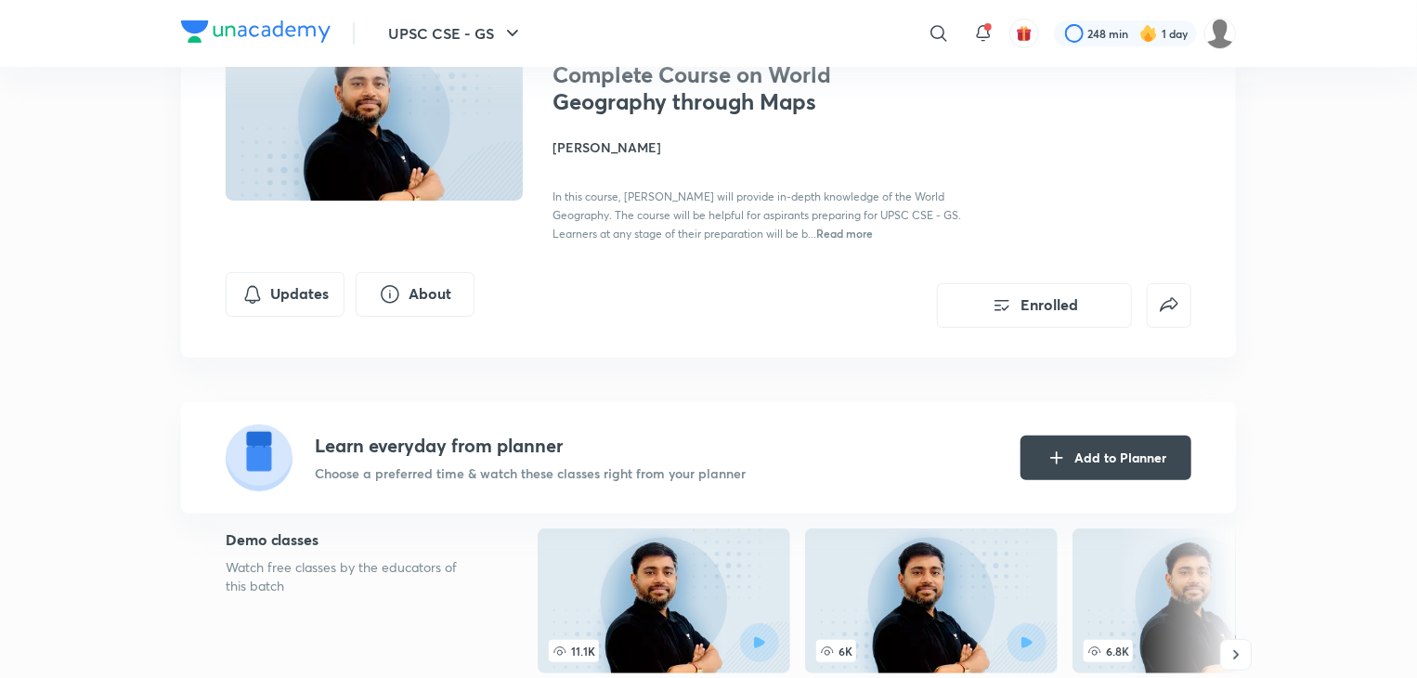
scroll to position [760, 0]
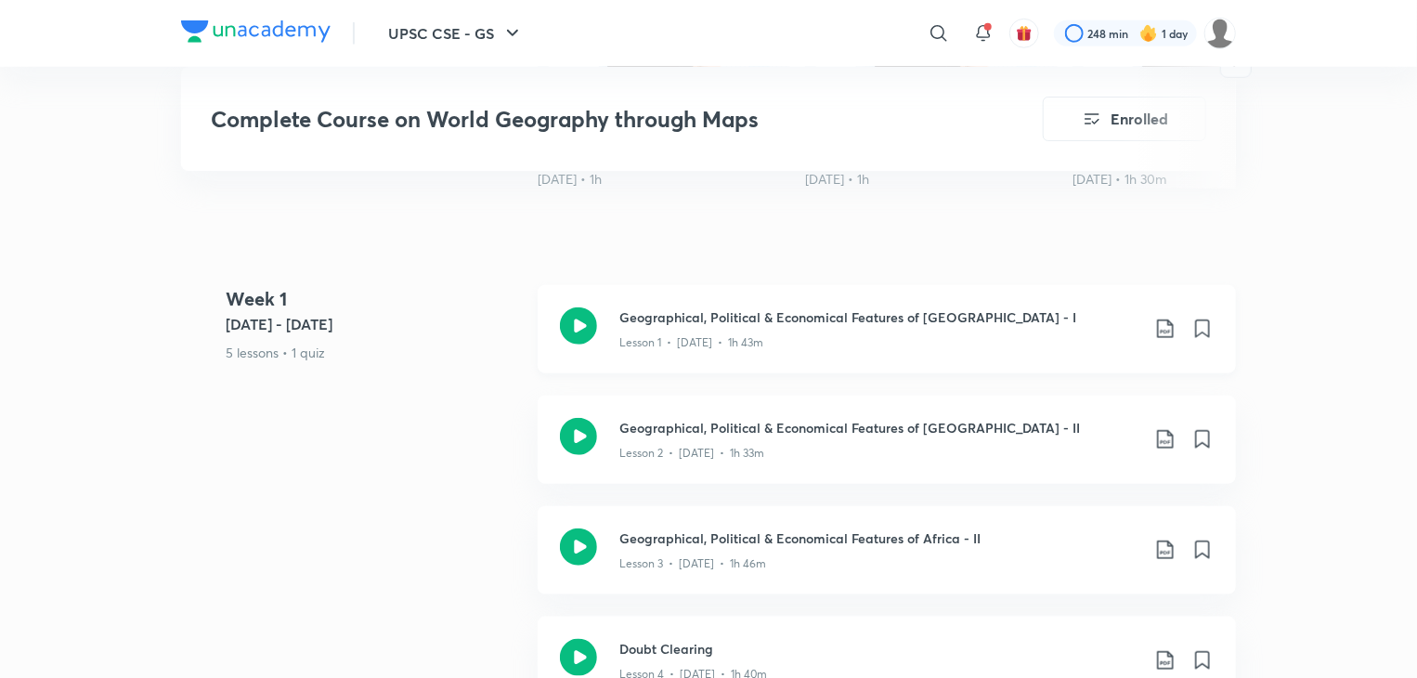
click at [1166, 318] on icon at bounding box center [1165, 329] width 22 height 22
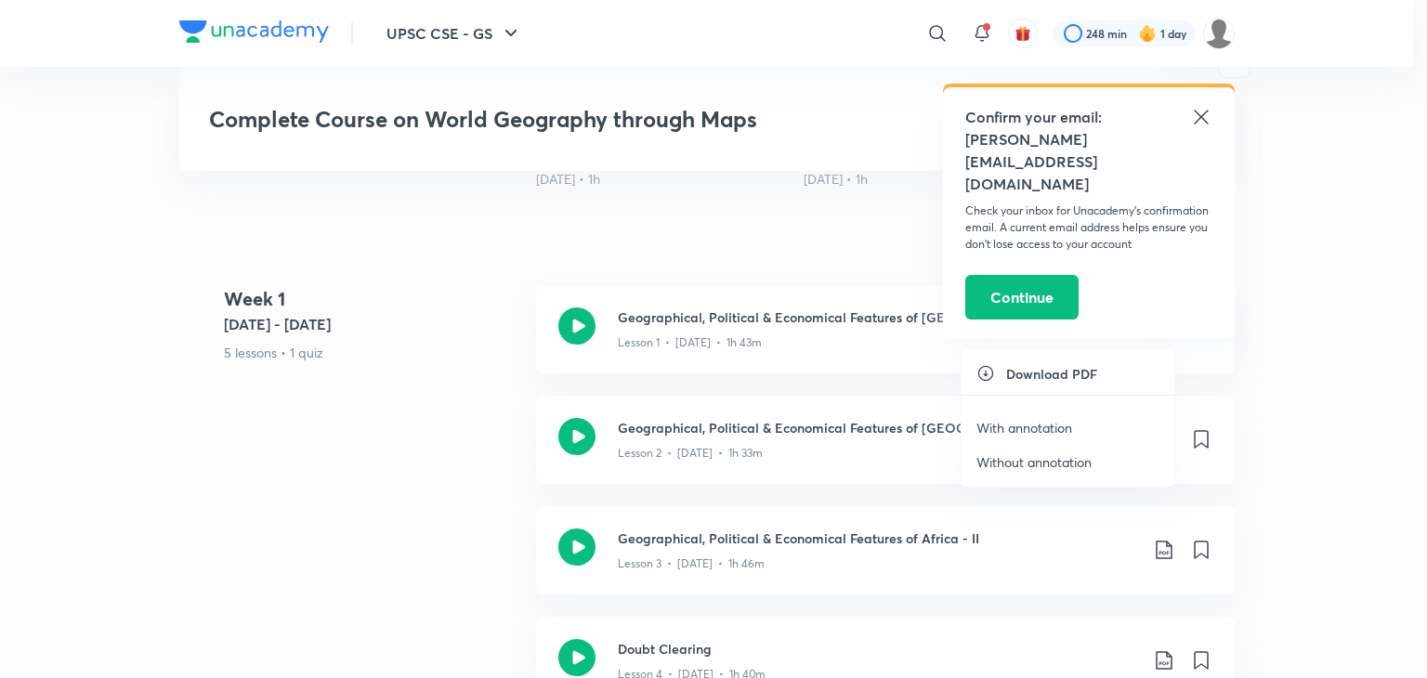
click at [1014, 458] on p "Without annotation" at bounding box center [1033, 462] width 115 height 20
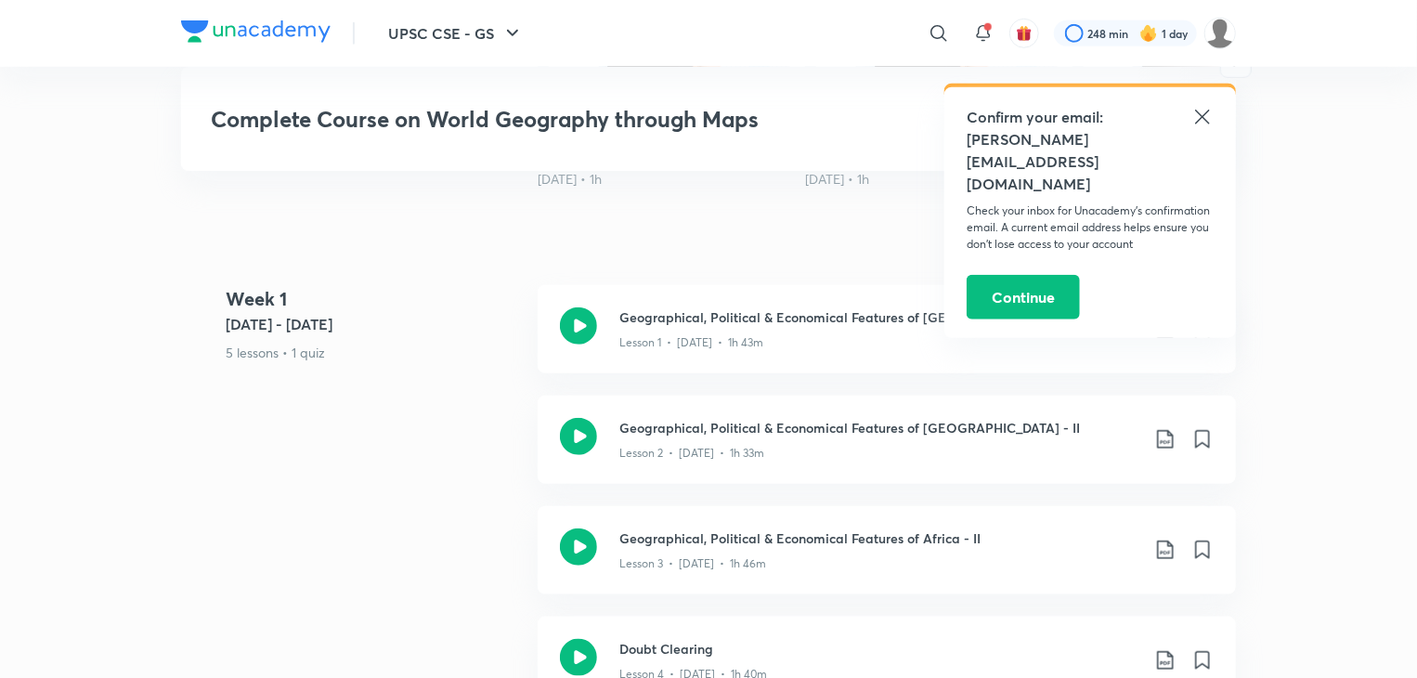
scroll to position [3938, 0]
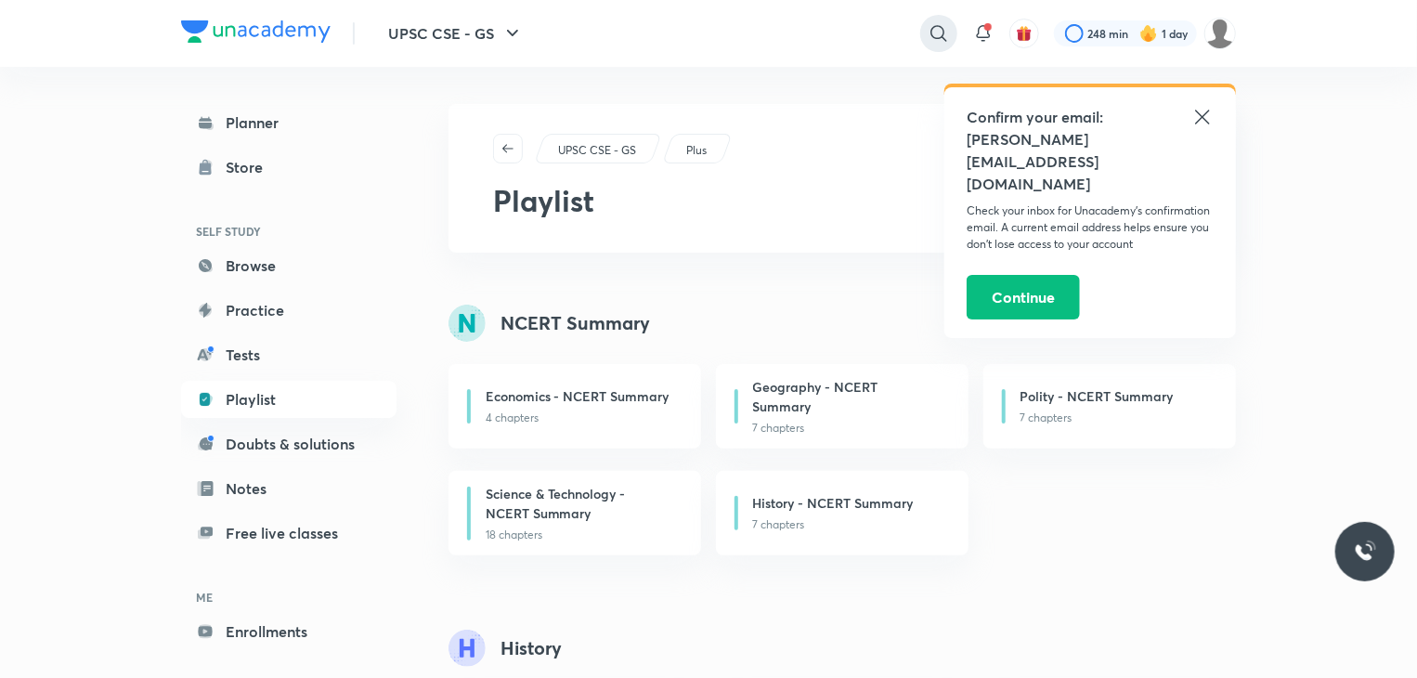
click at [928, 33] on icon at bounding box center [939, 33] width 22 height 22
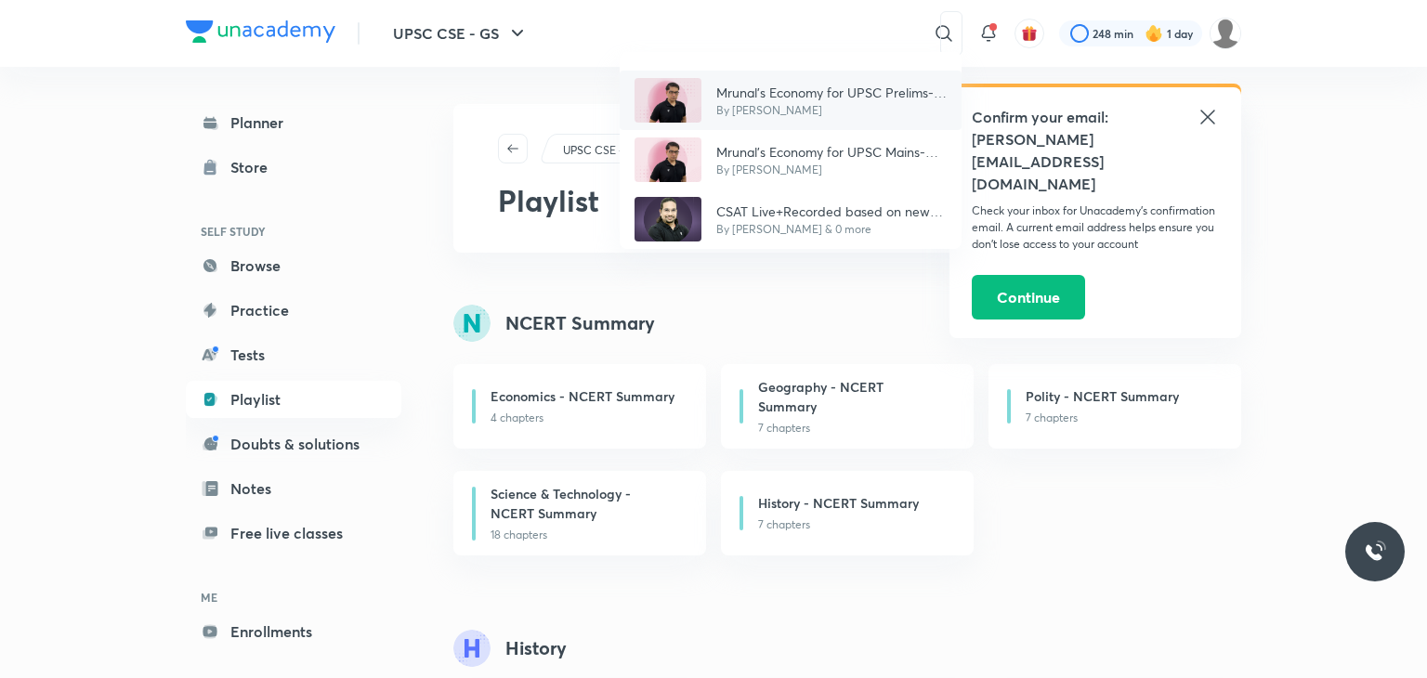
click at [755, 120] on div "Mrunal’s Economy for UPSC Prelims-2025 (PCB13-RAFTAAR) By Mrunal Patel" at bounding box center [790, 100] width 342 height 59
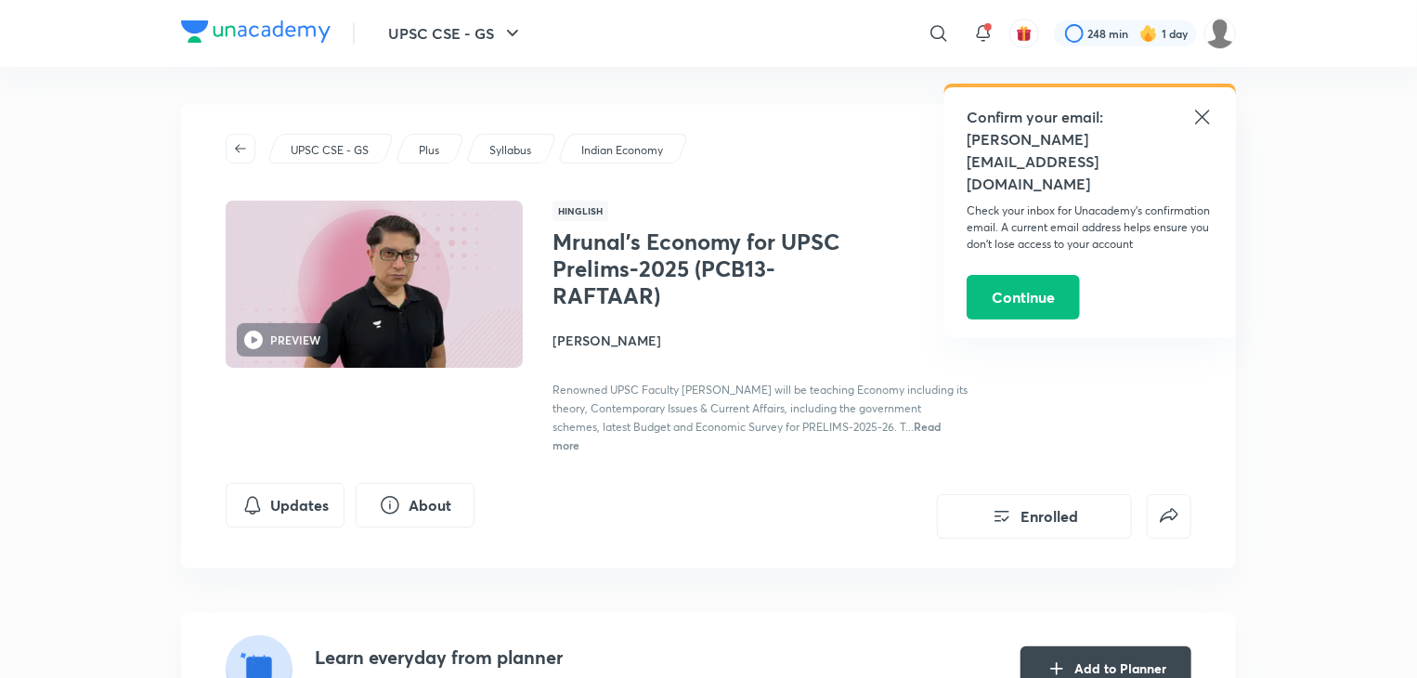
click at [1208, 119] on icon at bounding box center [1203, 117] width 22 height 22
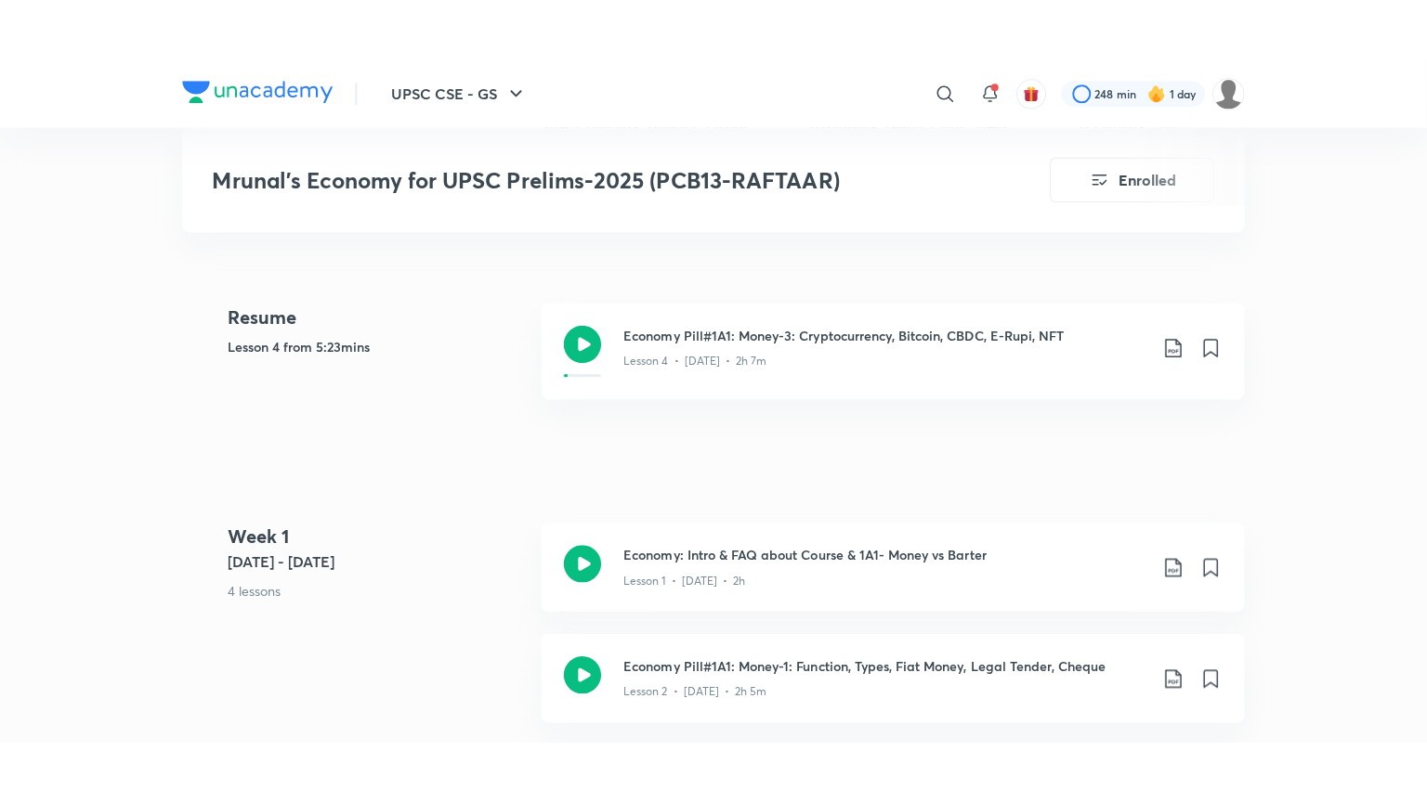
scroll to position [929, 0]
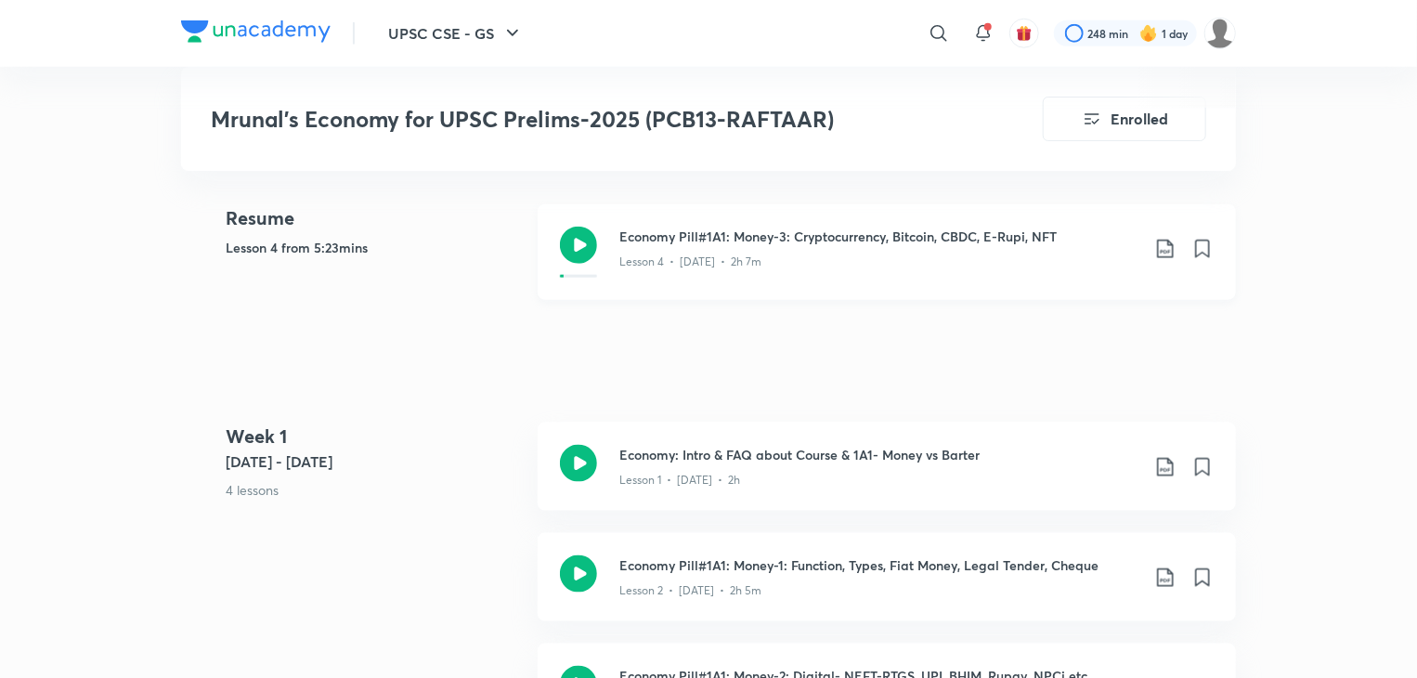
click at [596, 227] on icon at bounding box center [578, 245] width 37 height 37
